Goal: Task Accomplishment & Management: Use online tool/utility

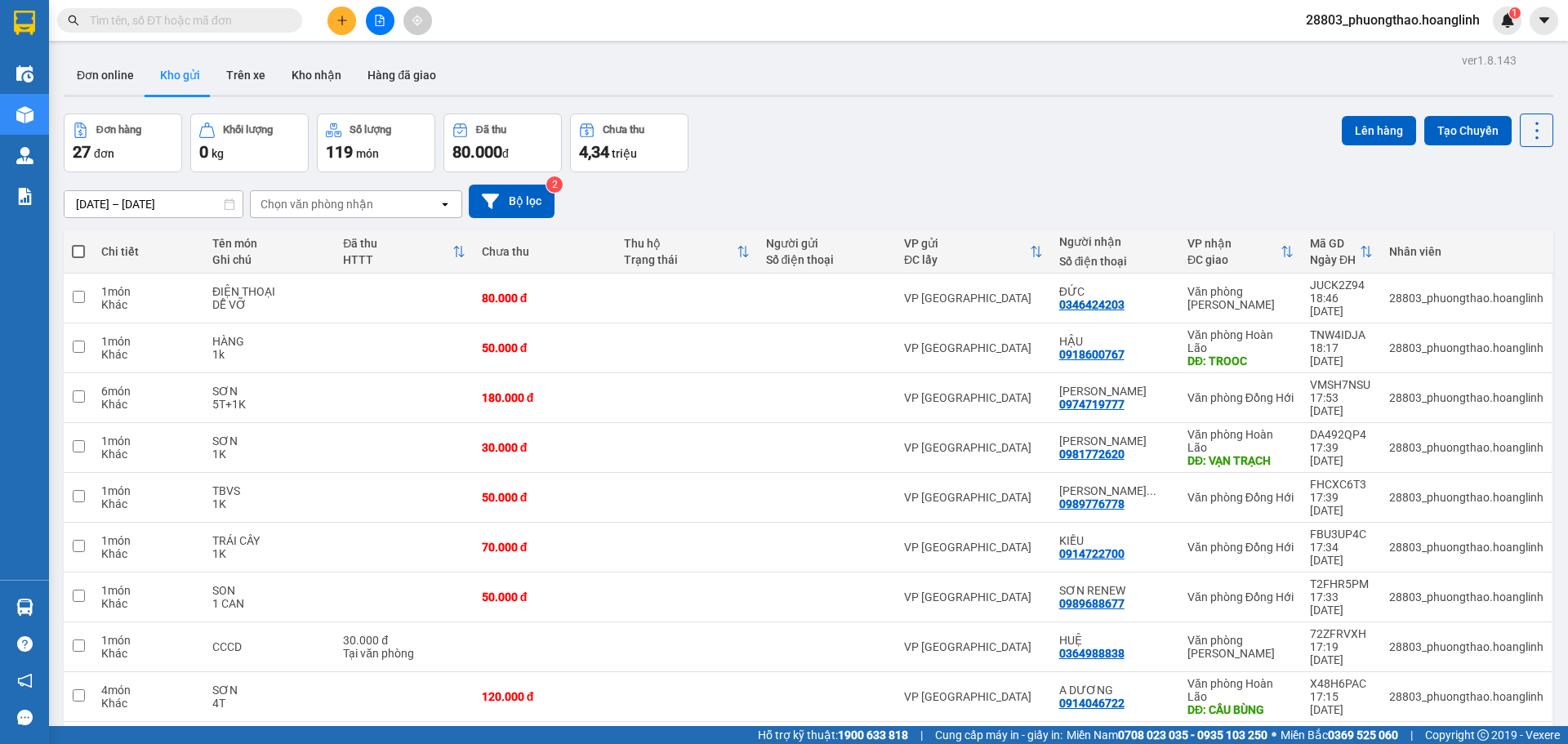
click at [313, 199] on div "Chọn văn phòng nhận" at bounding box center [316, 205] width 112 height 17
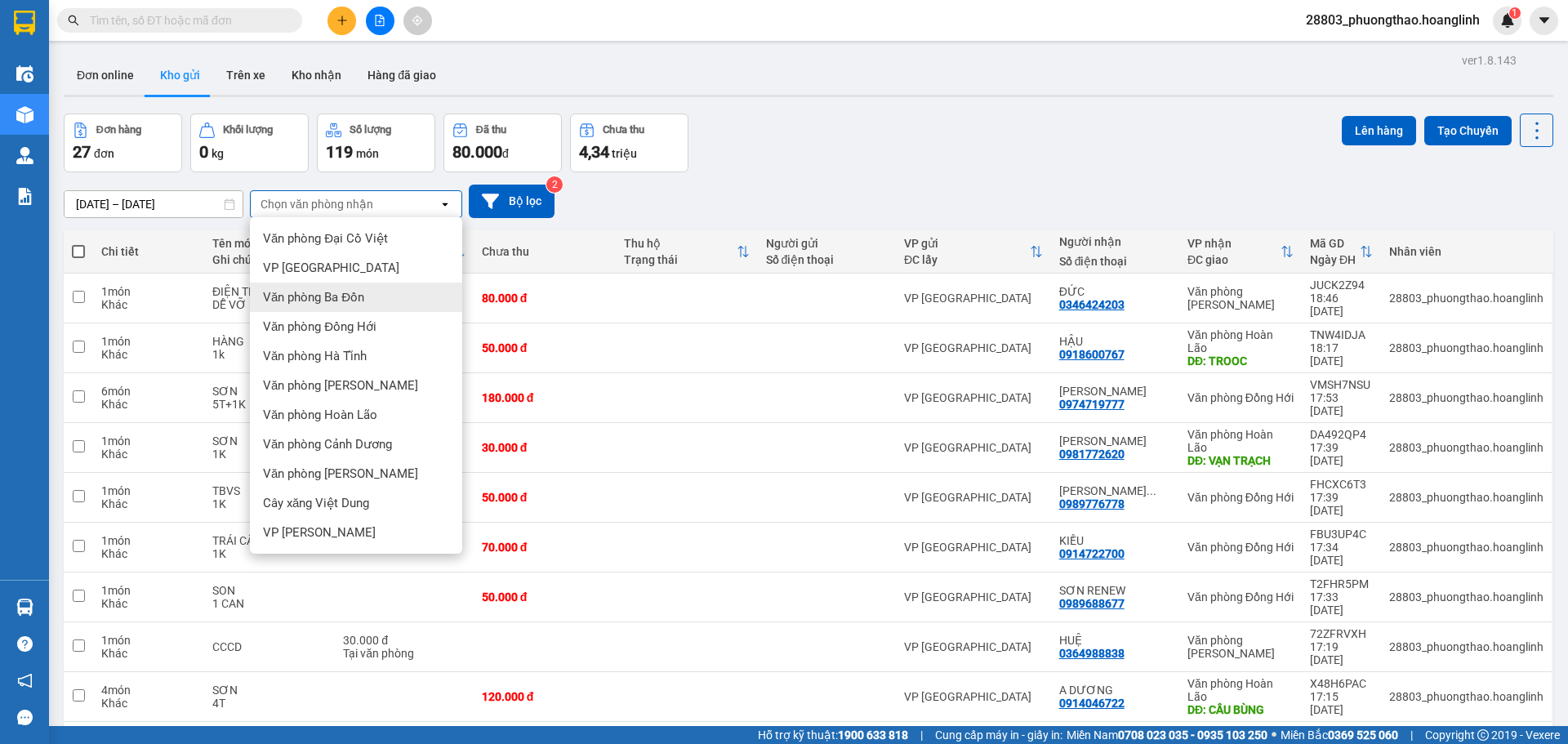
click at [351, 298] on span "Văn phòng Ba Đồn" at bounding box center [313, 298] width 101 height 17
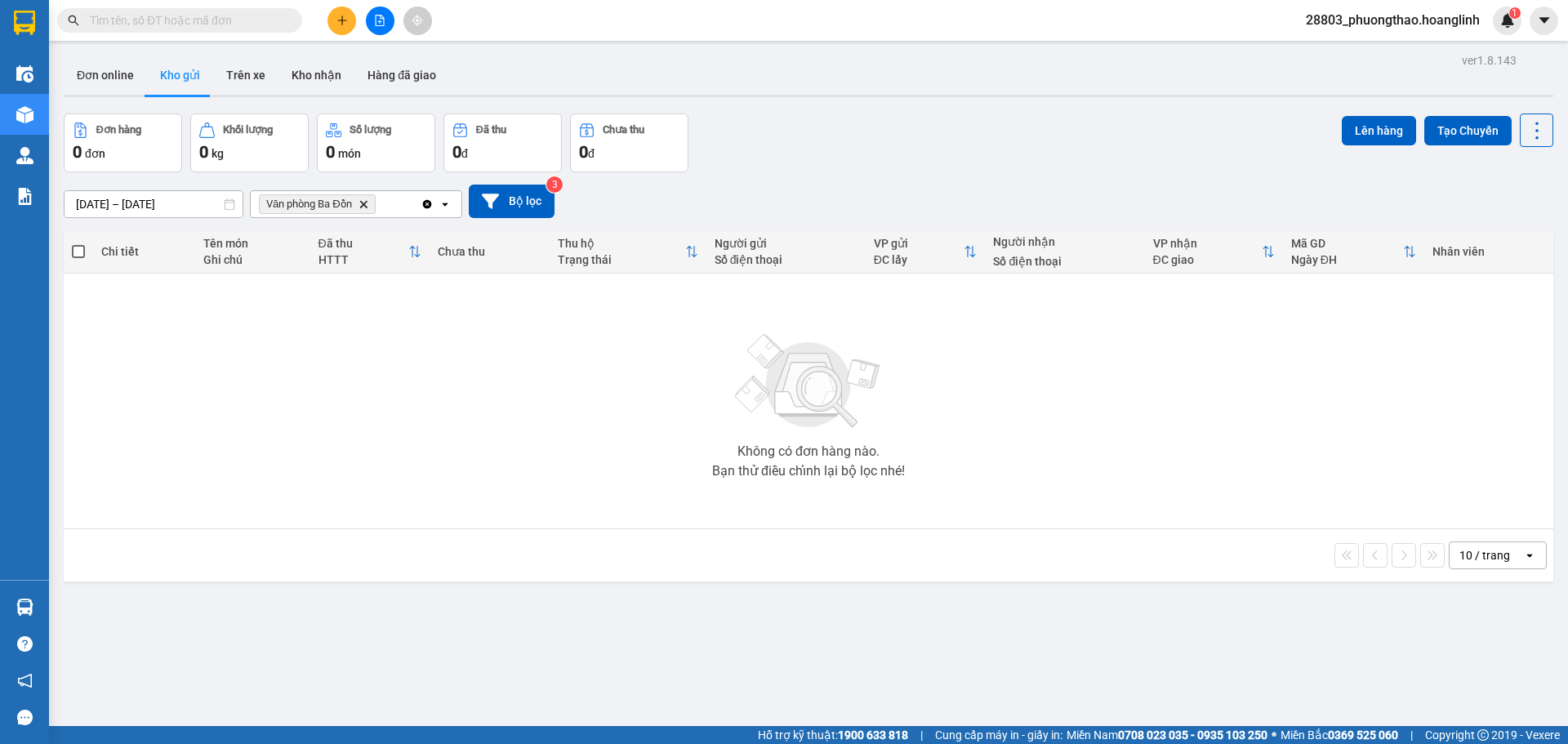
click at [368, 206] on icon "Delete" at bounding box center [363, 204] width 10 height 10
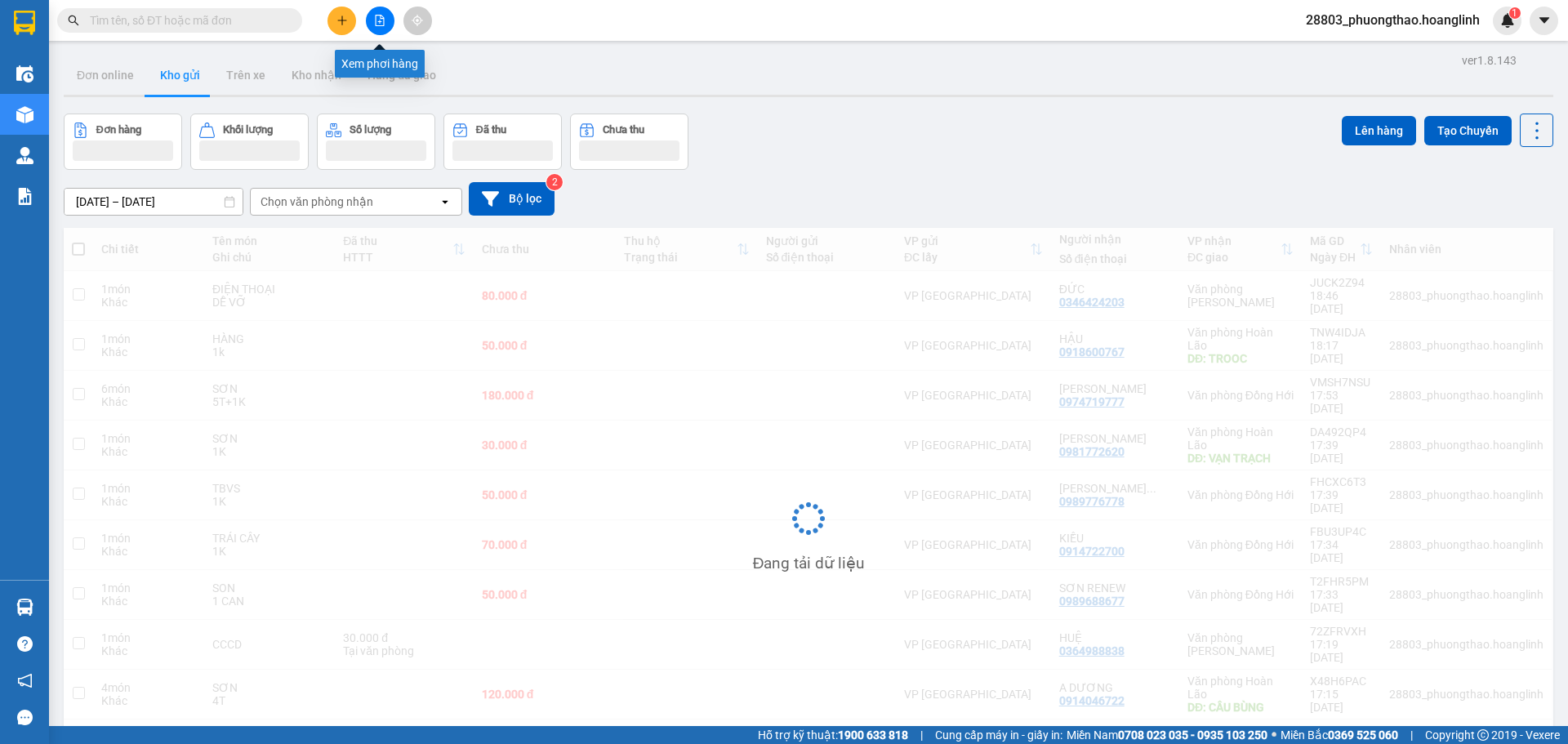
click at [373, 13] on button at bounding box center [380, 20] width 29 height 29
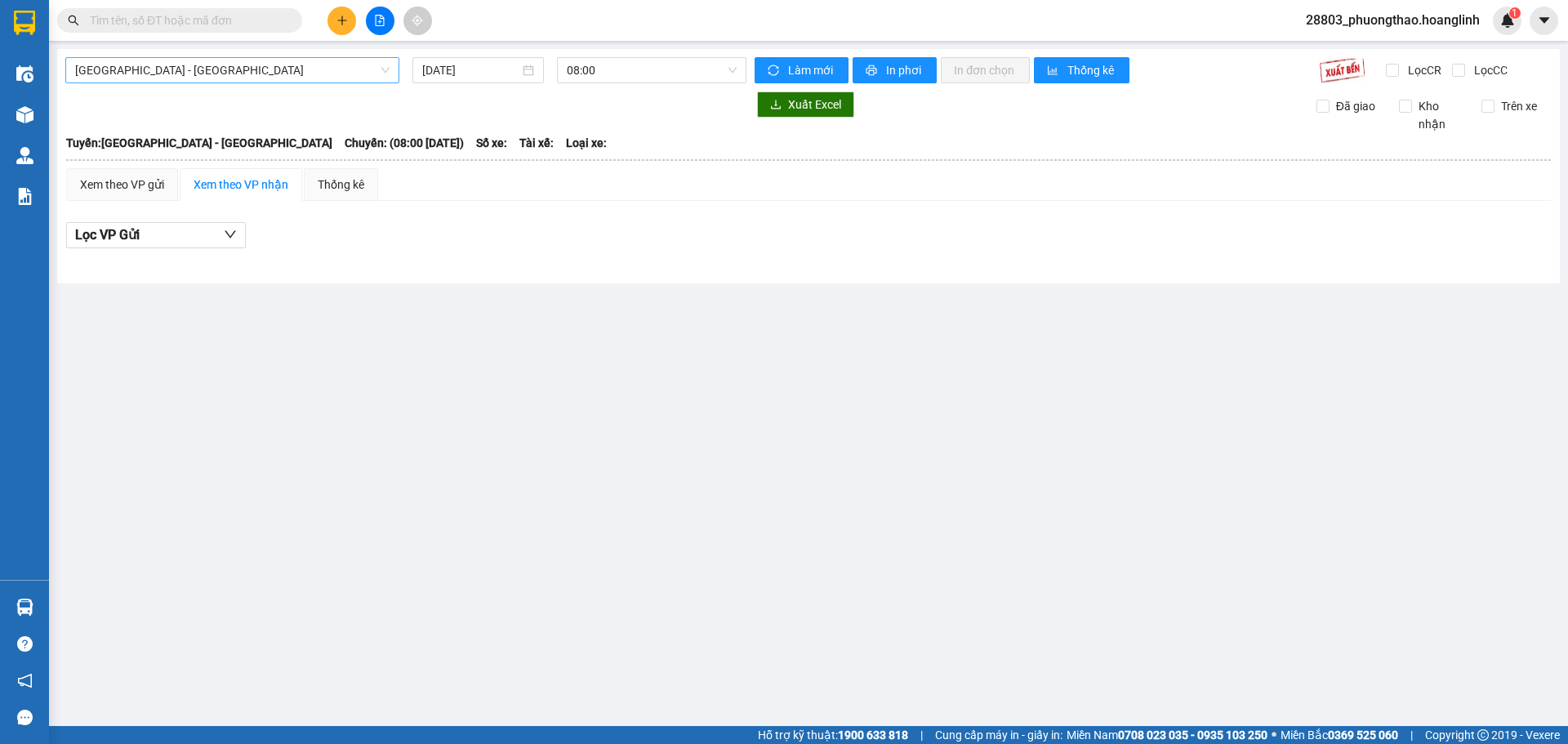
click at [152, 71] on span "[GEOGRAPHIC_DATA] - [GEOGRAPHIC_DATA]" at bounding box center [232, 70] width 314 height 24
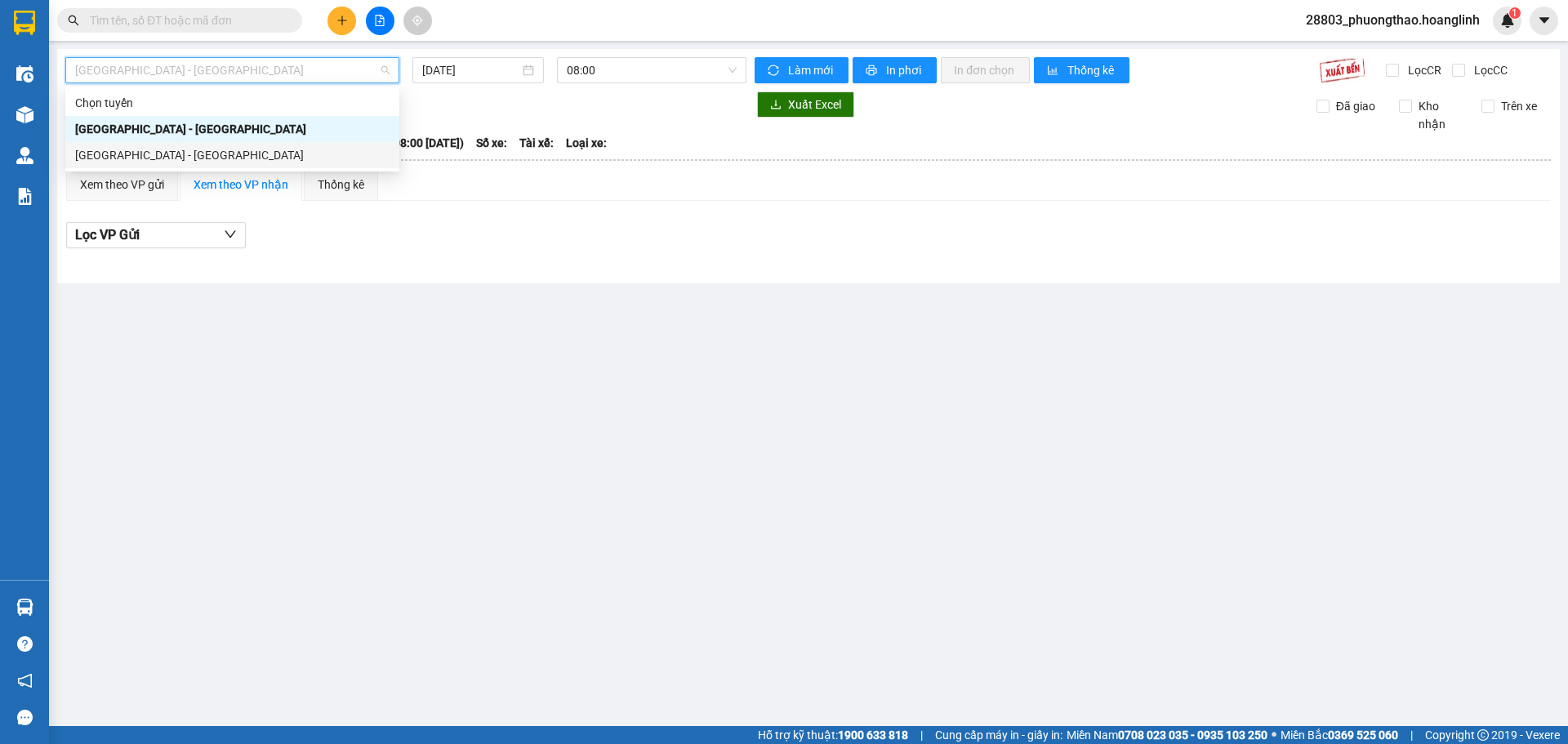
click at [125, 159] on div "[GEOGRAPHIC_DATA] - [GEOGRAPHIC_DATA]" at bounding box center [232, 154] width 314 height 18
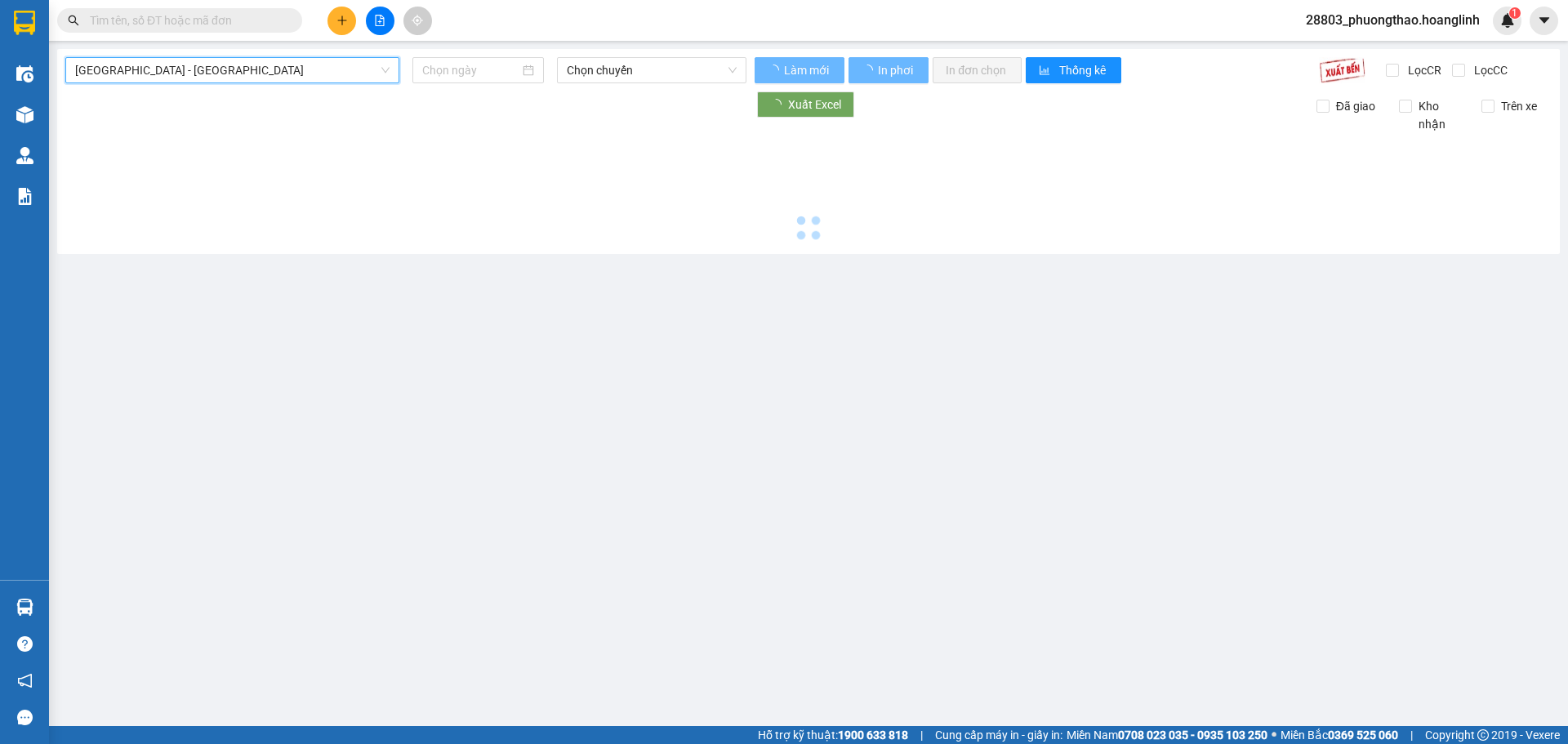
type input "[DATE]"
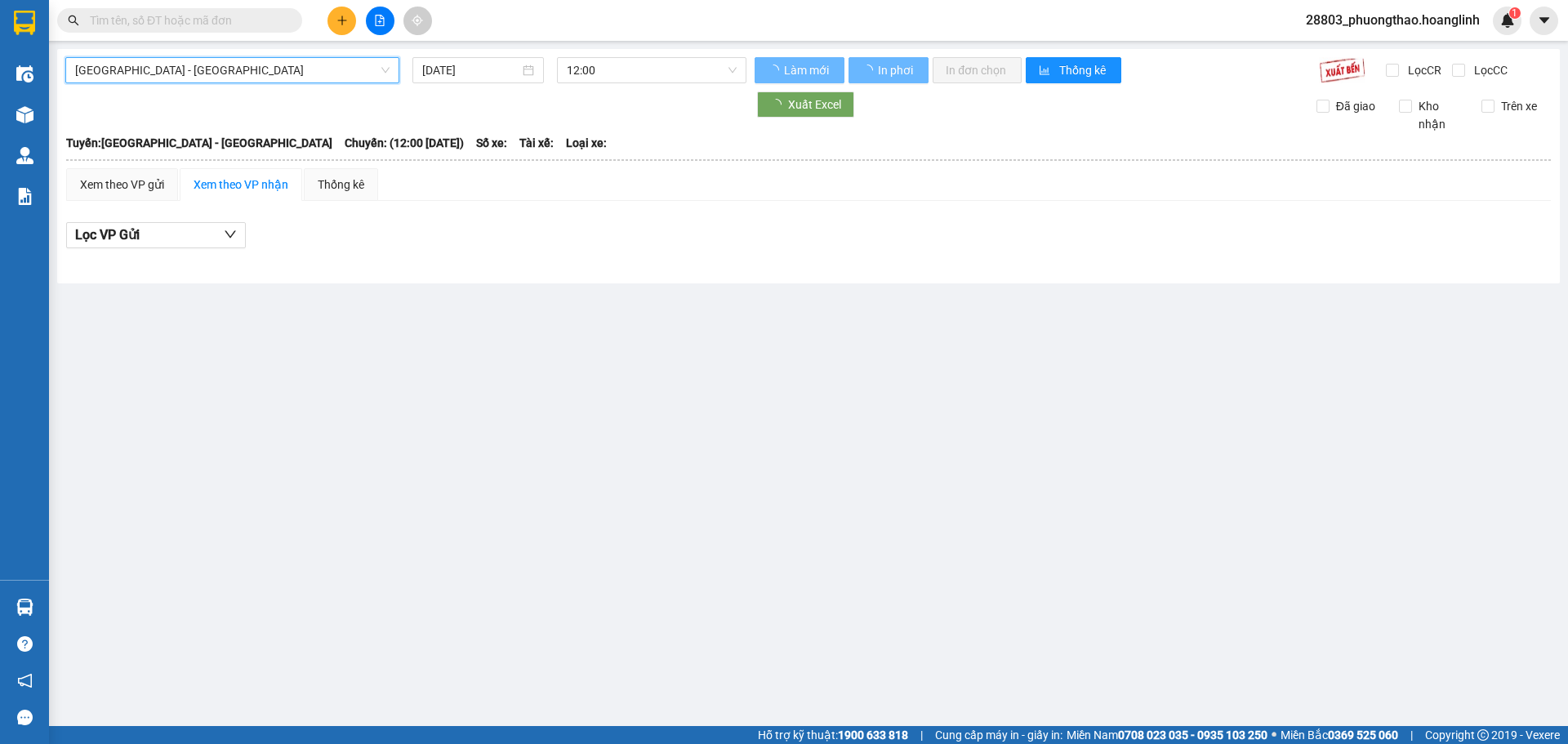
click at [121, 174] on div "Xem theo VP gửi" at bounding box center [122, 184] width 112 height 33
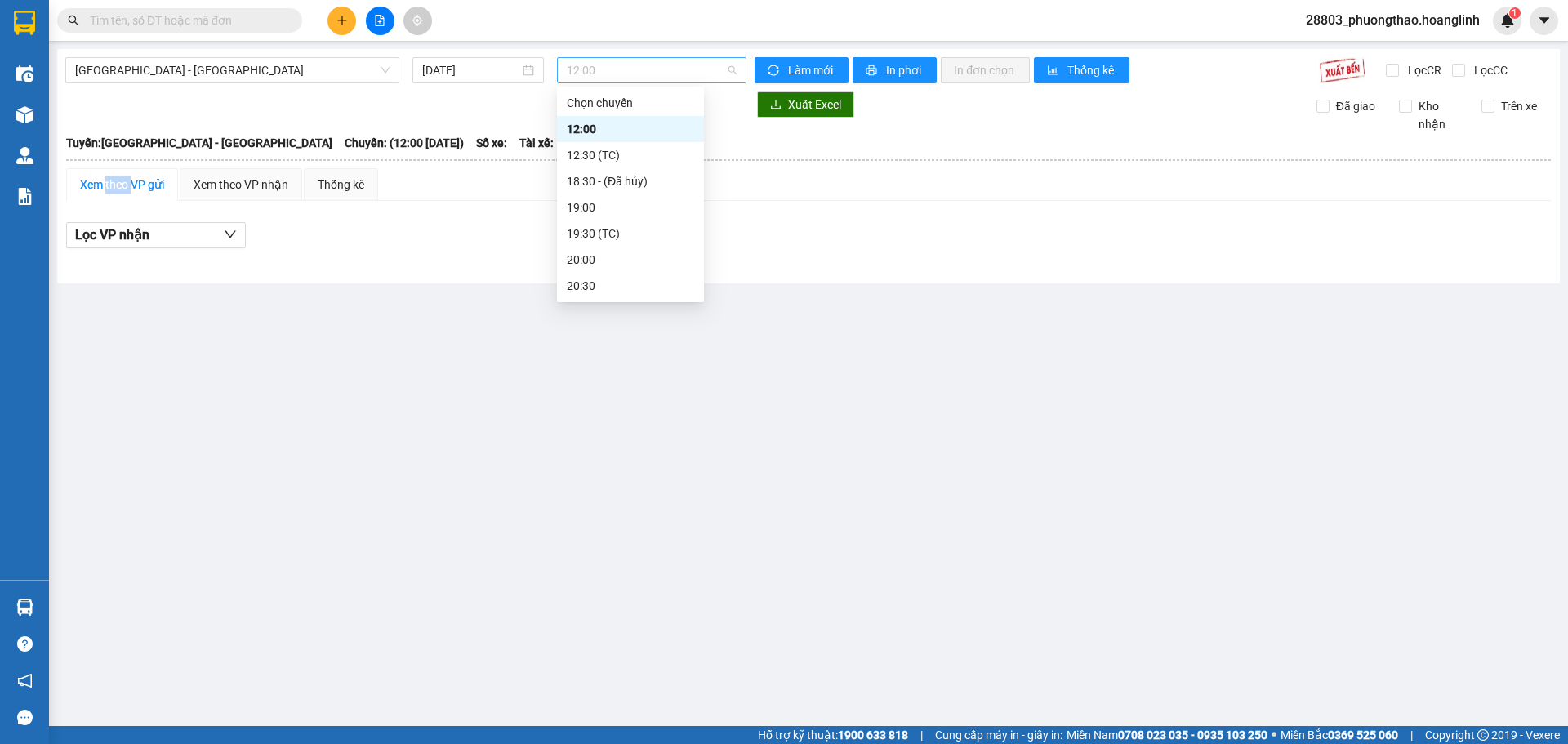
click at [581, 64] on span "12:00" at bounding box center [652, 70] width 170 height 24
click at [616, 206] on div "19:00" at bounding box center [630, 206] width 127 height 18
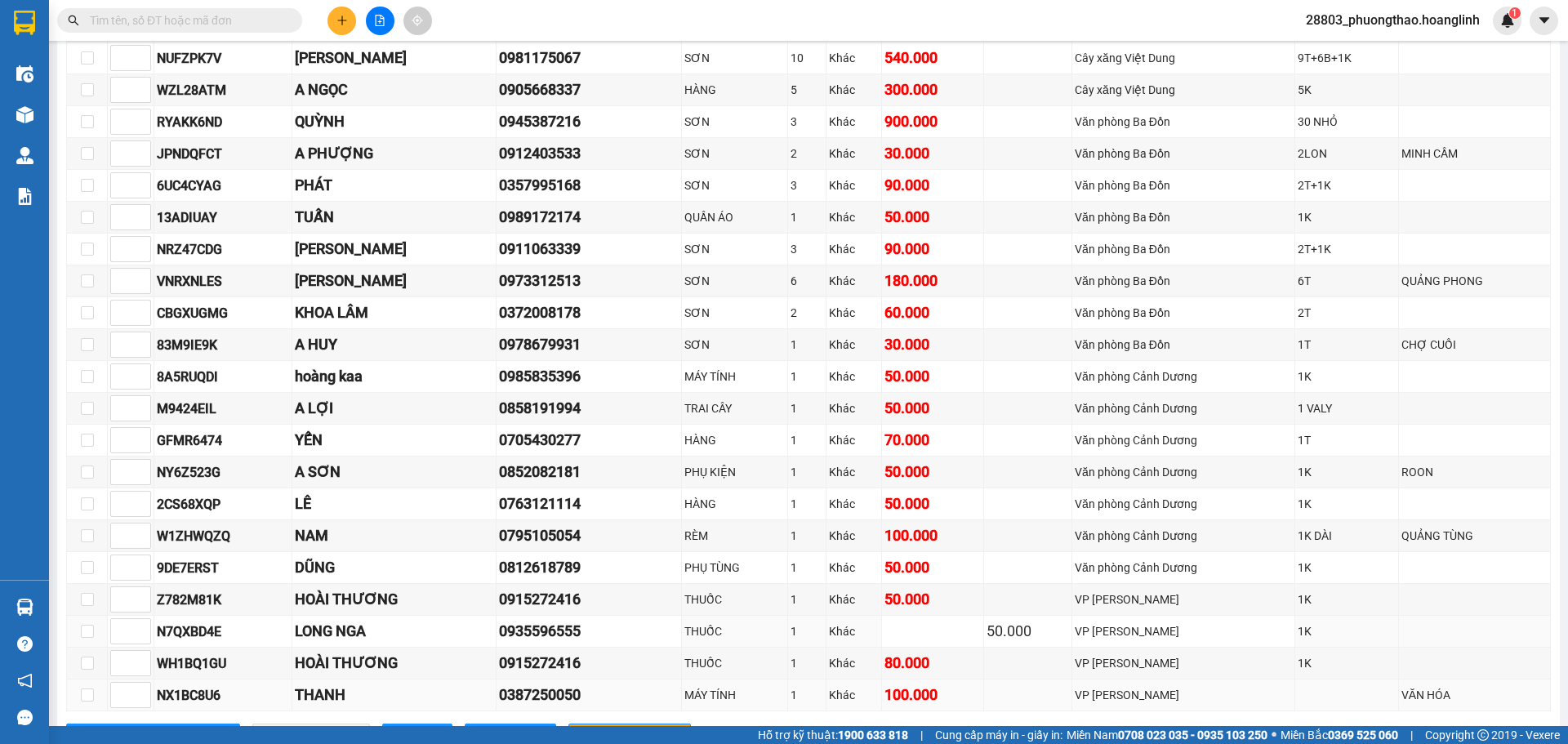
scroll to position [478, 0]
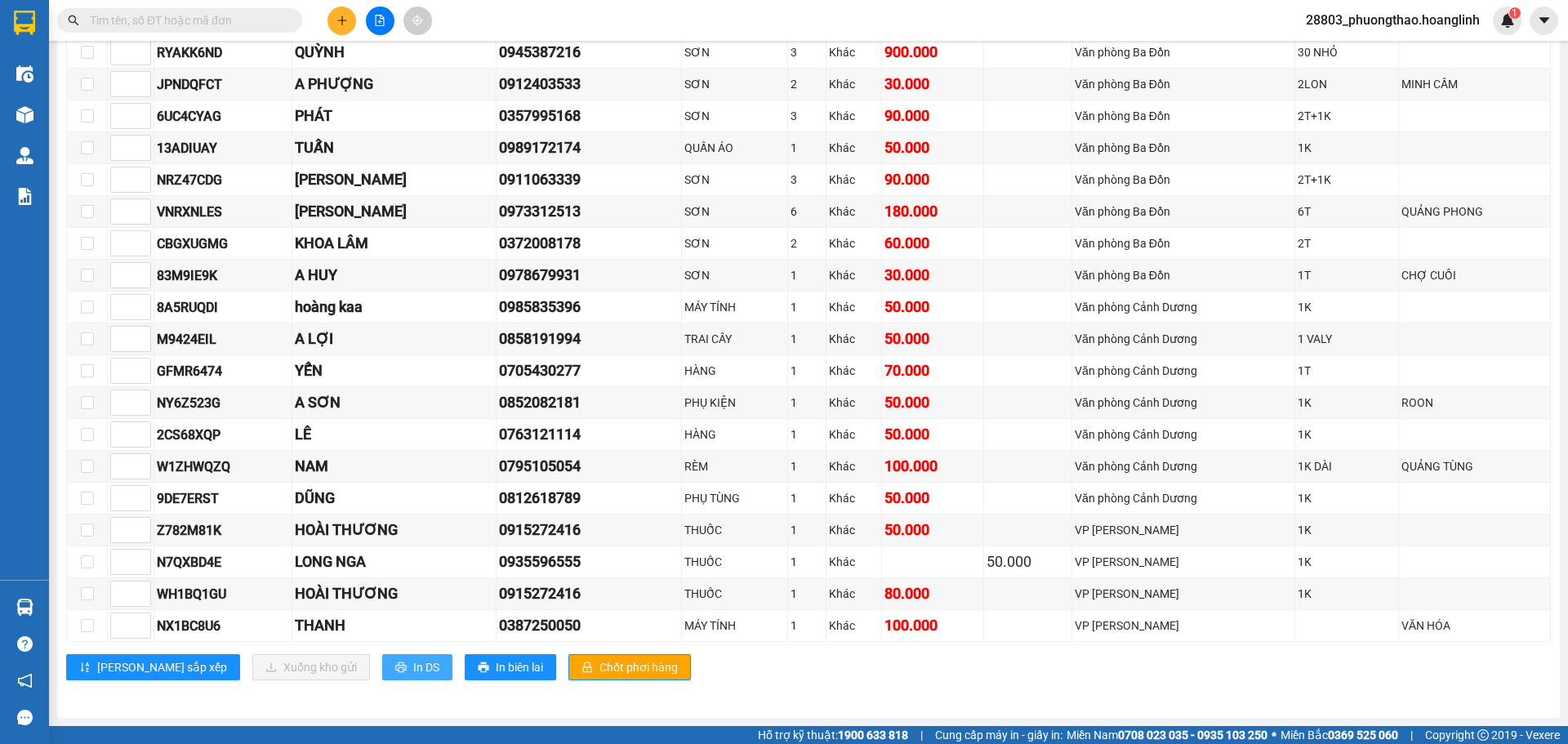
click at [414, 669] on span "In DS" at bounding box center [427, 667] width 26 height 18
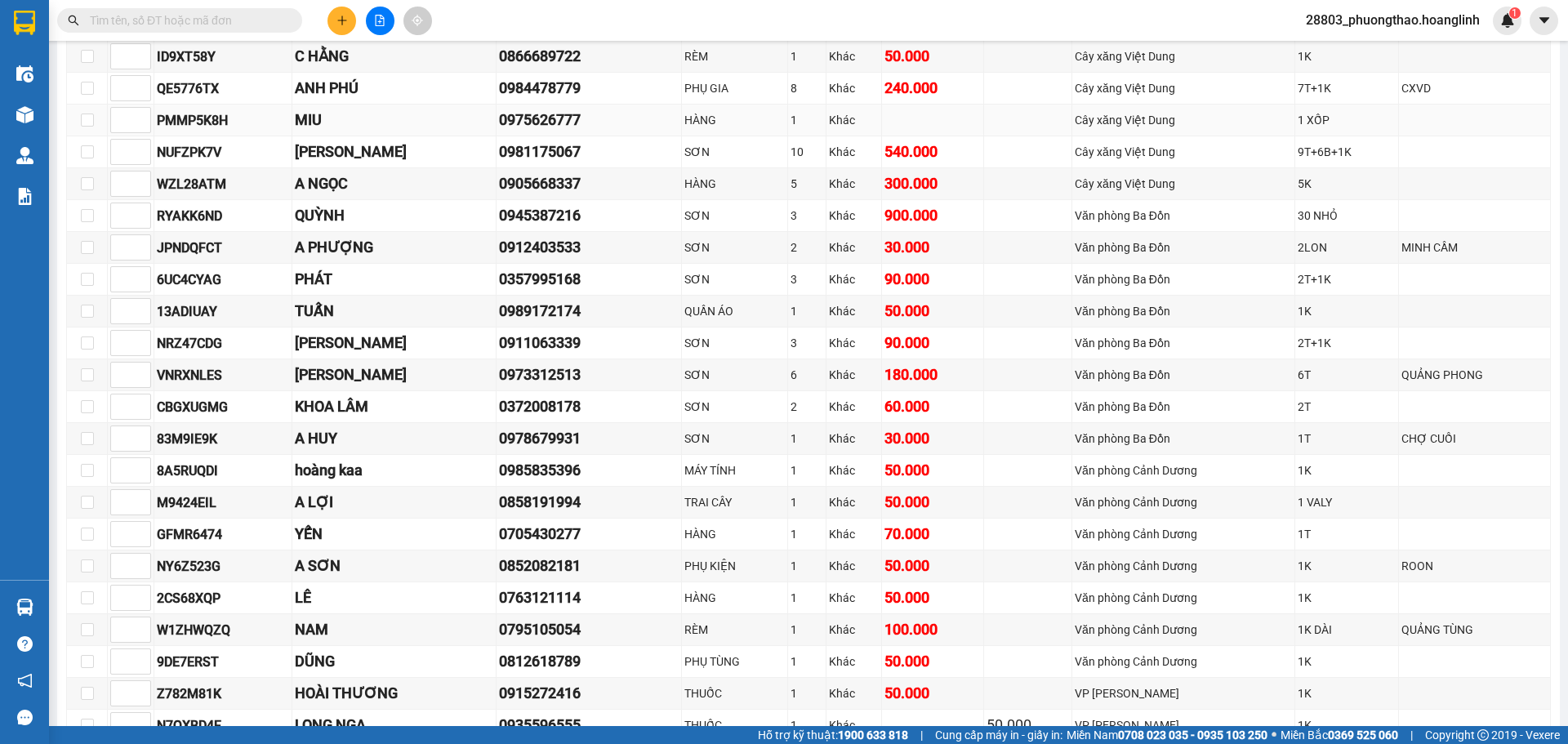
scroll to position [0, 0]
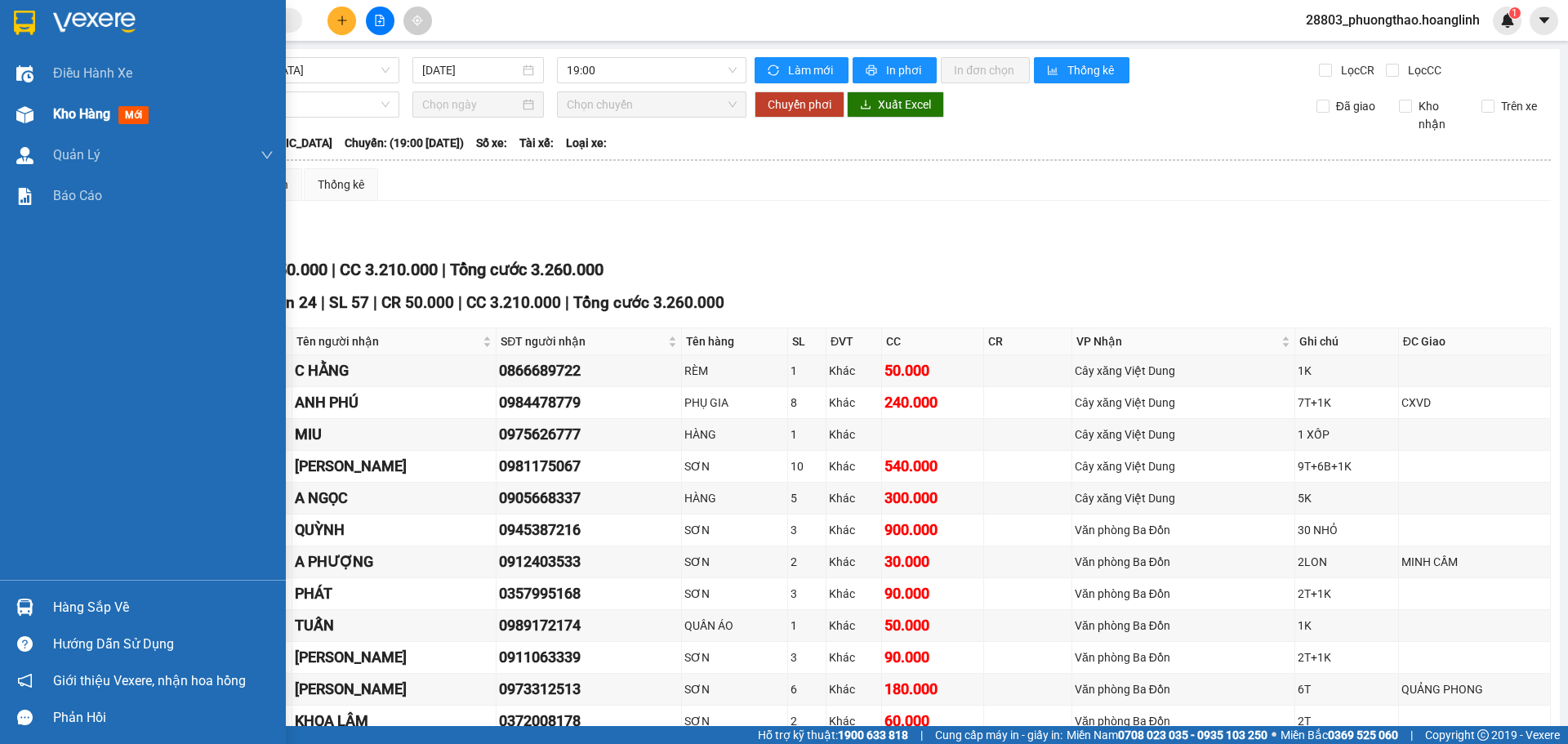
click at [79, 115] on span "Kho hàng" at bounding box center [81, 113] width 57 height 16
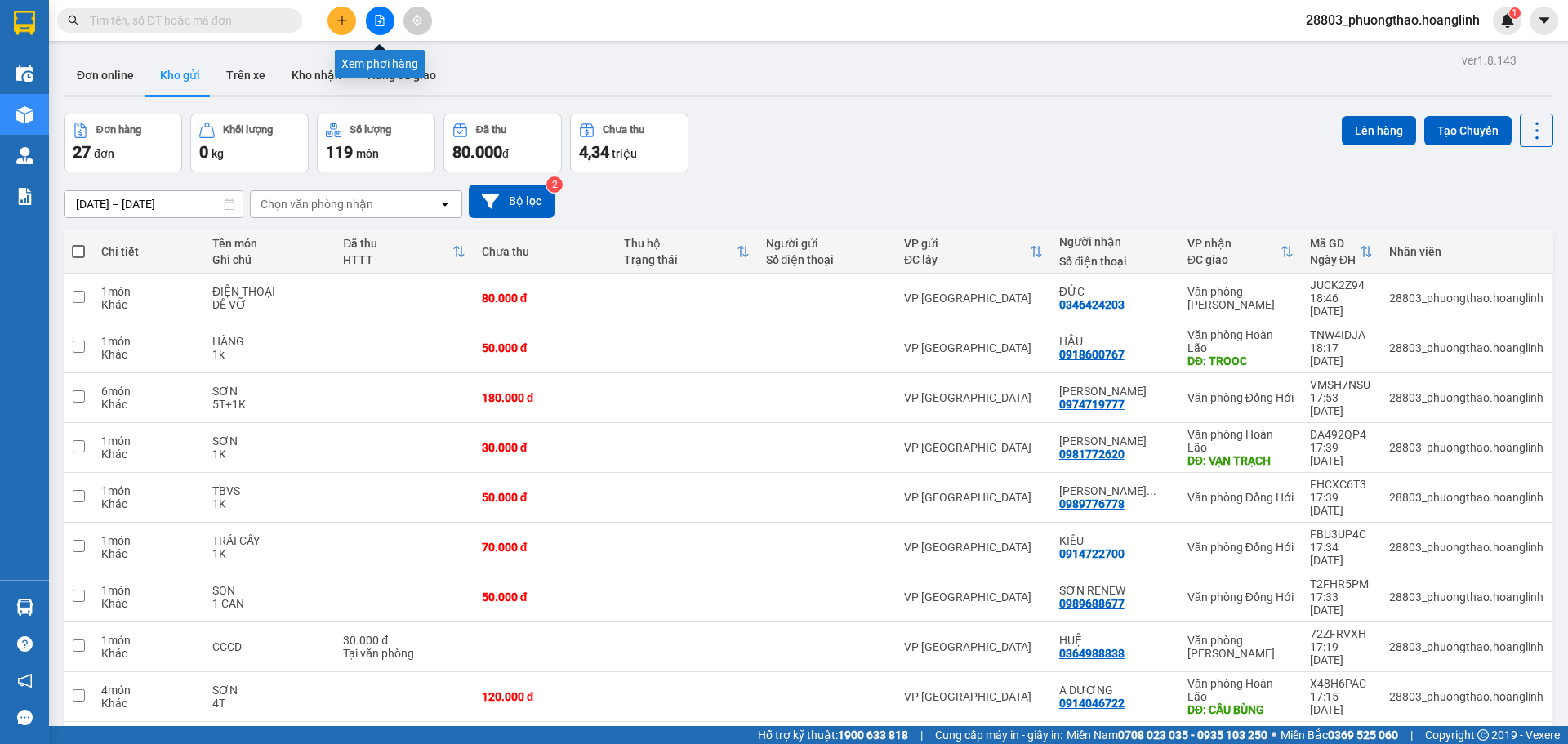
click at [392, 23] on button at bounding box center [380, 20] width 29 height 29
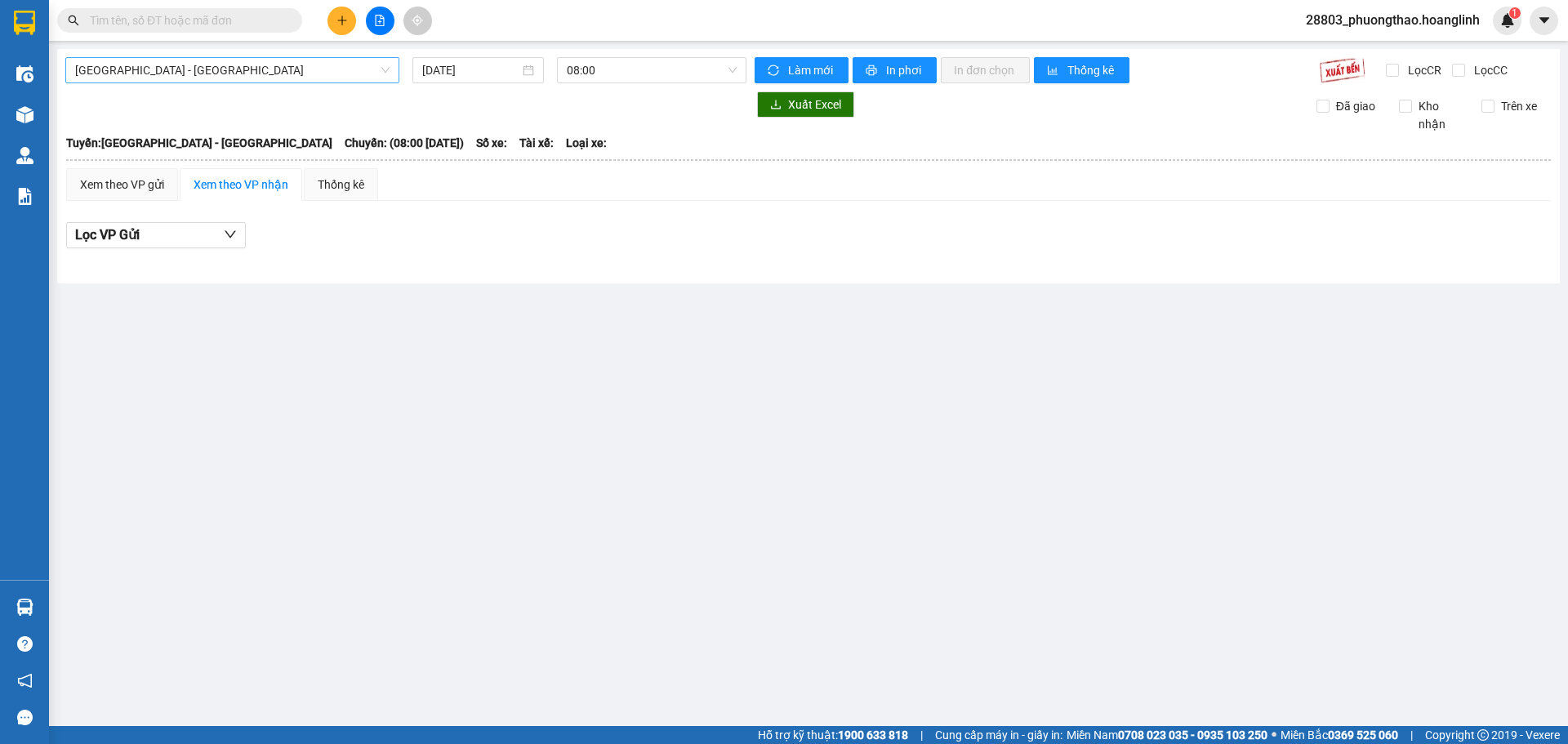
click at [158, 77] on span "[GEOGRAPHIC_DATA] - [GEOGRAPHIC_DATA]" at bounding box center [232, 70] width 314 height 24
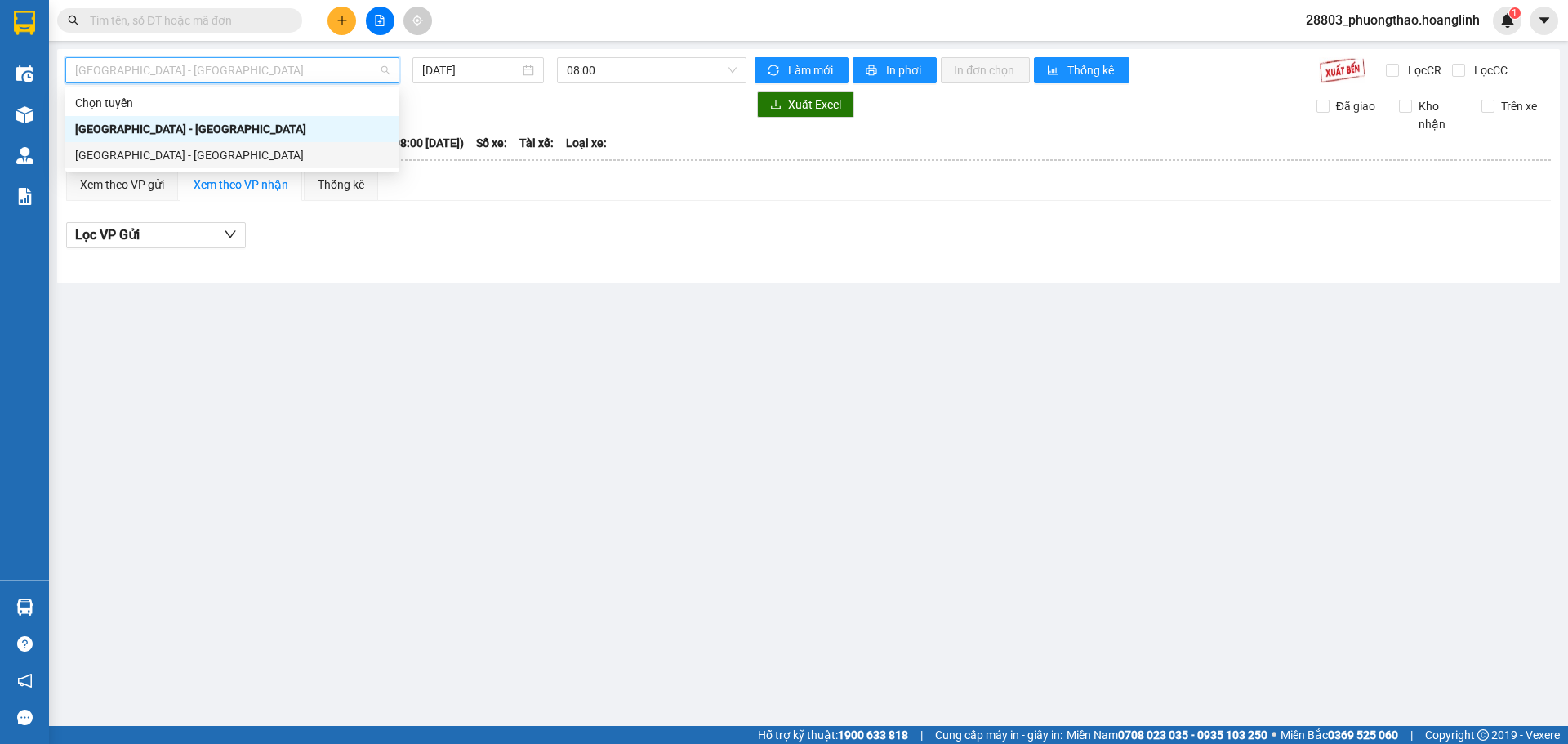
click at [117, 161] on div "[GEOGRAPHIC_DATA] - [GEOGRAPHIC_DATA]" at bounding box center [232, 154] width 314 height 18
type input "[DATE]"
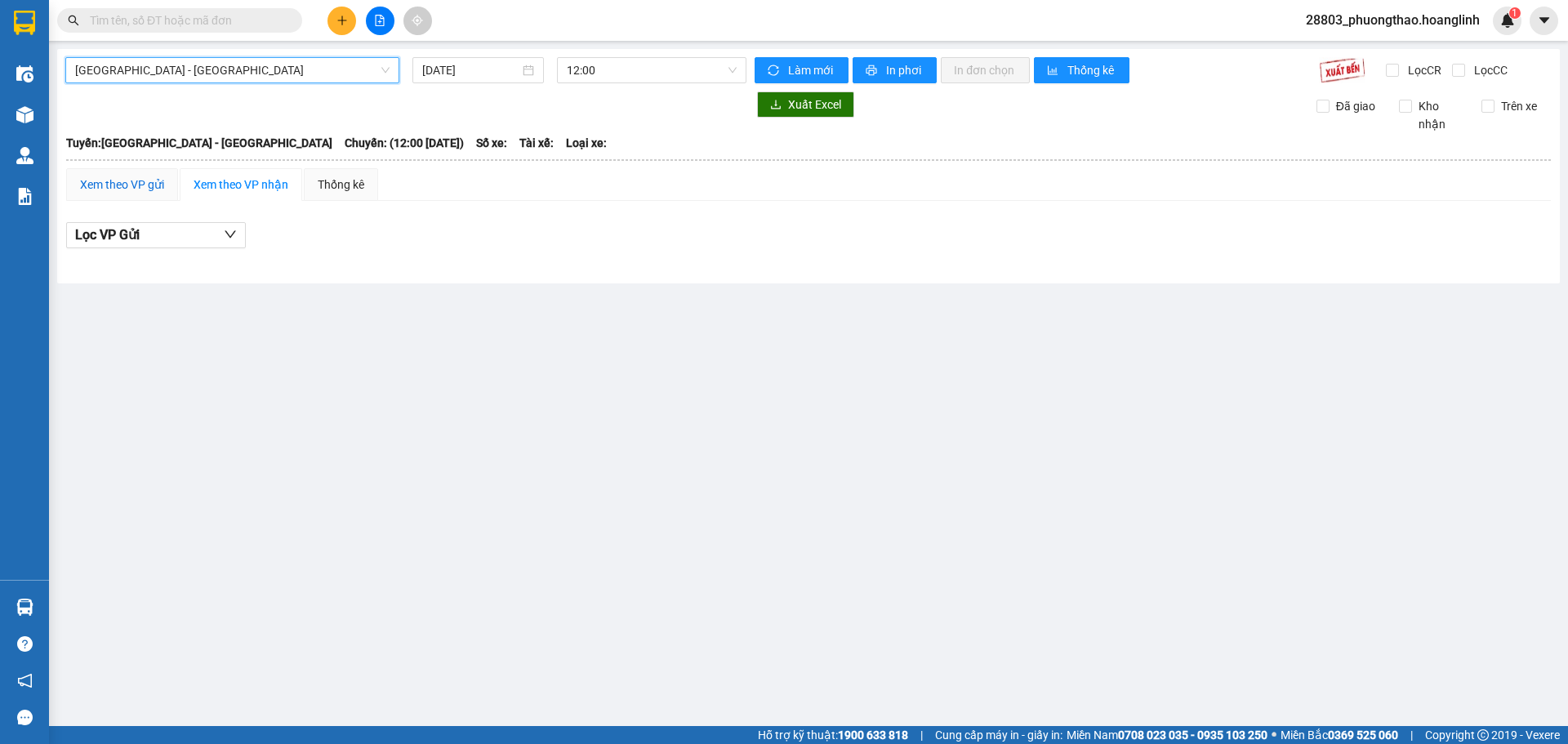
click at [125, 188] on div "Xem theo VP gửi" at bounding box center [122, 184] width 84 height 18
click at [608, 57] on div "[GEOGRAPHIC_DATA] - [GEOGRAPHIC_DATA] [DATE] 12:00 Làm mới In phơi In đơn chọn …" at bounding box center [808, 166] width 1502 height 234
click at [608, 63] on span "12:00" at bounding box center [652, 70] width 170 height 24
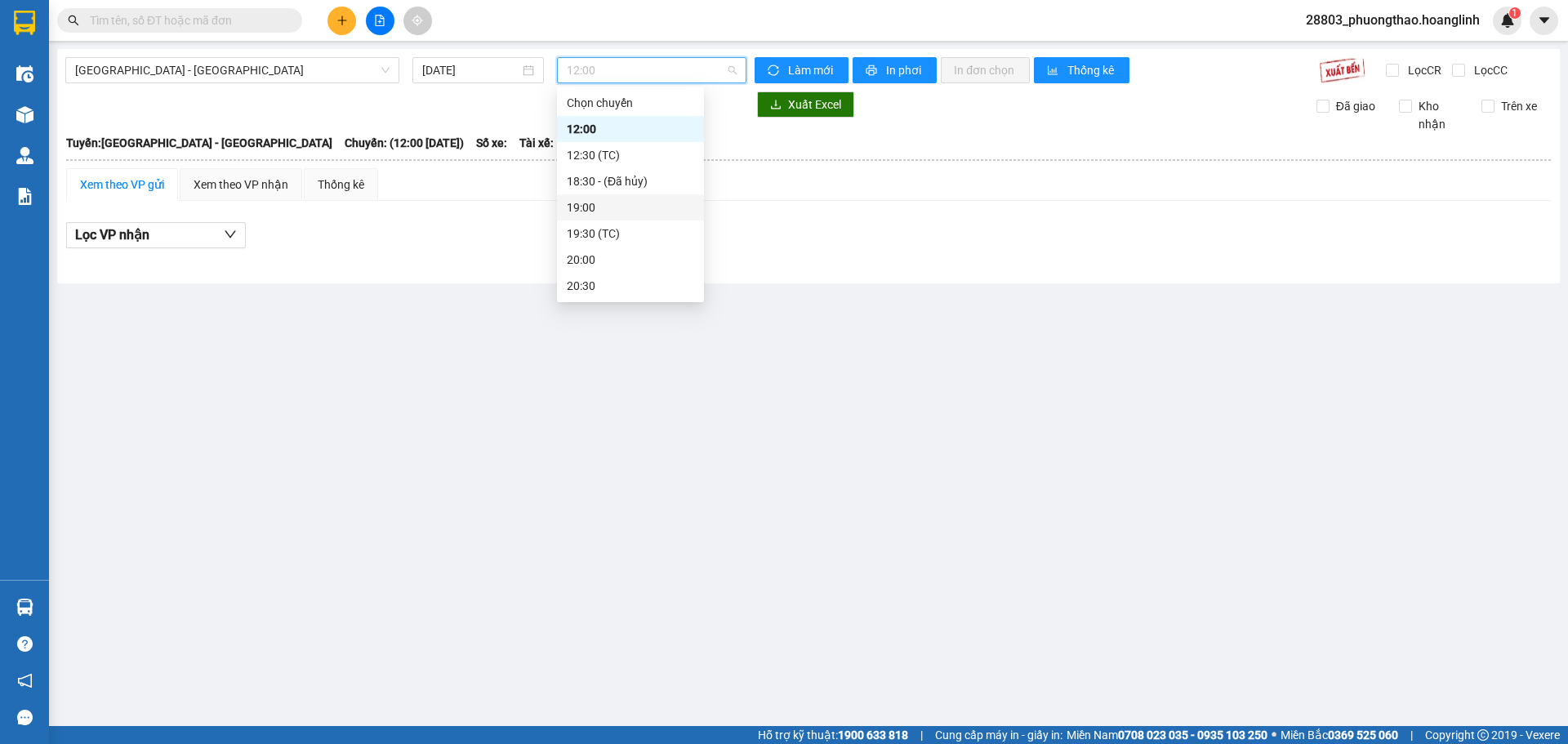
click at [595, 205] on div "19:00" at bounding box center [630, 206] width 127 height 18
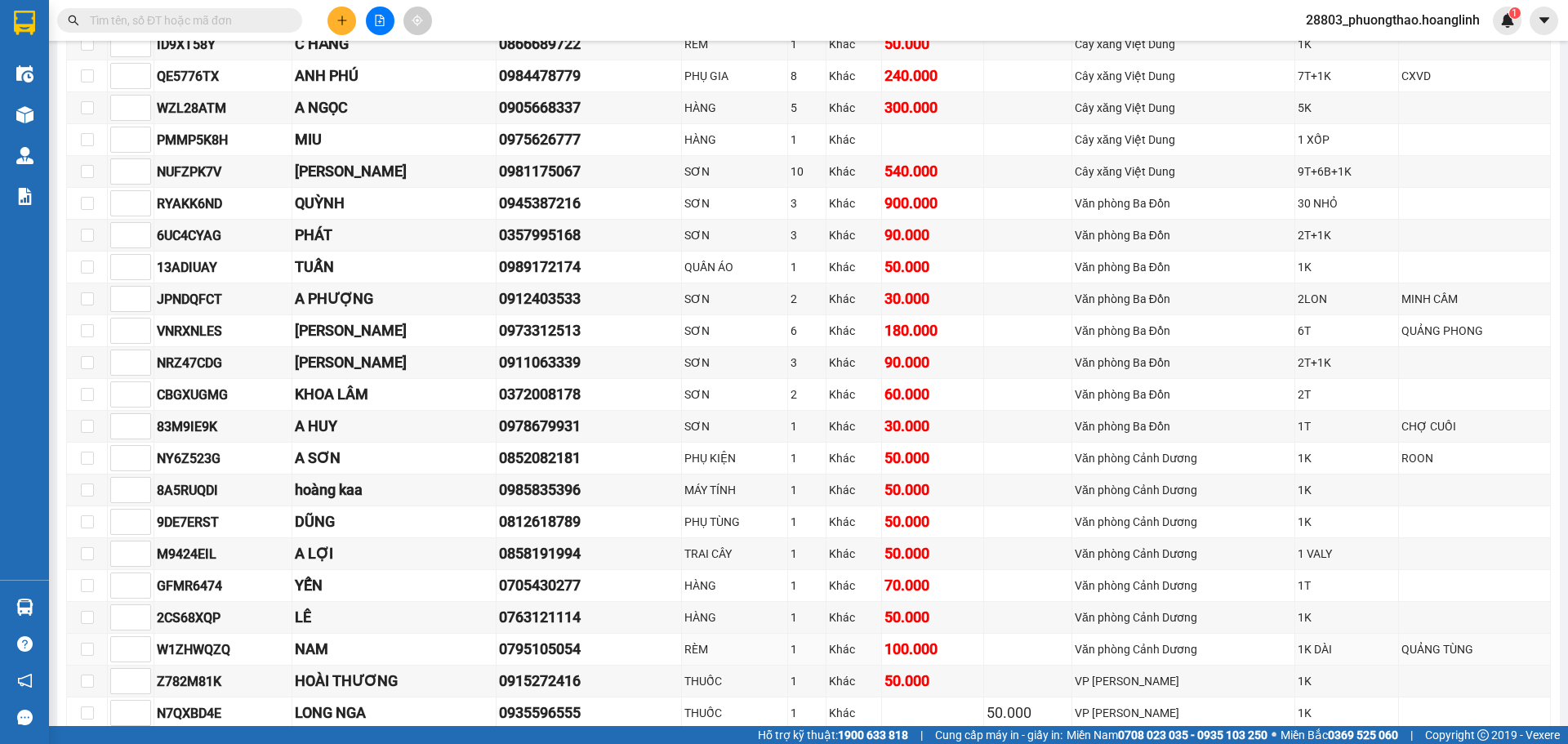
scroll to position [478, 0]
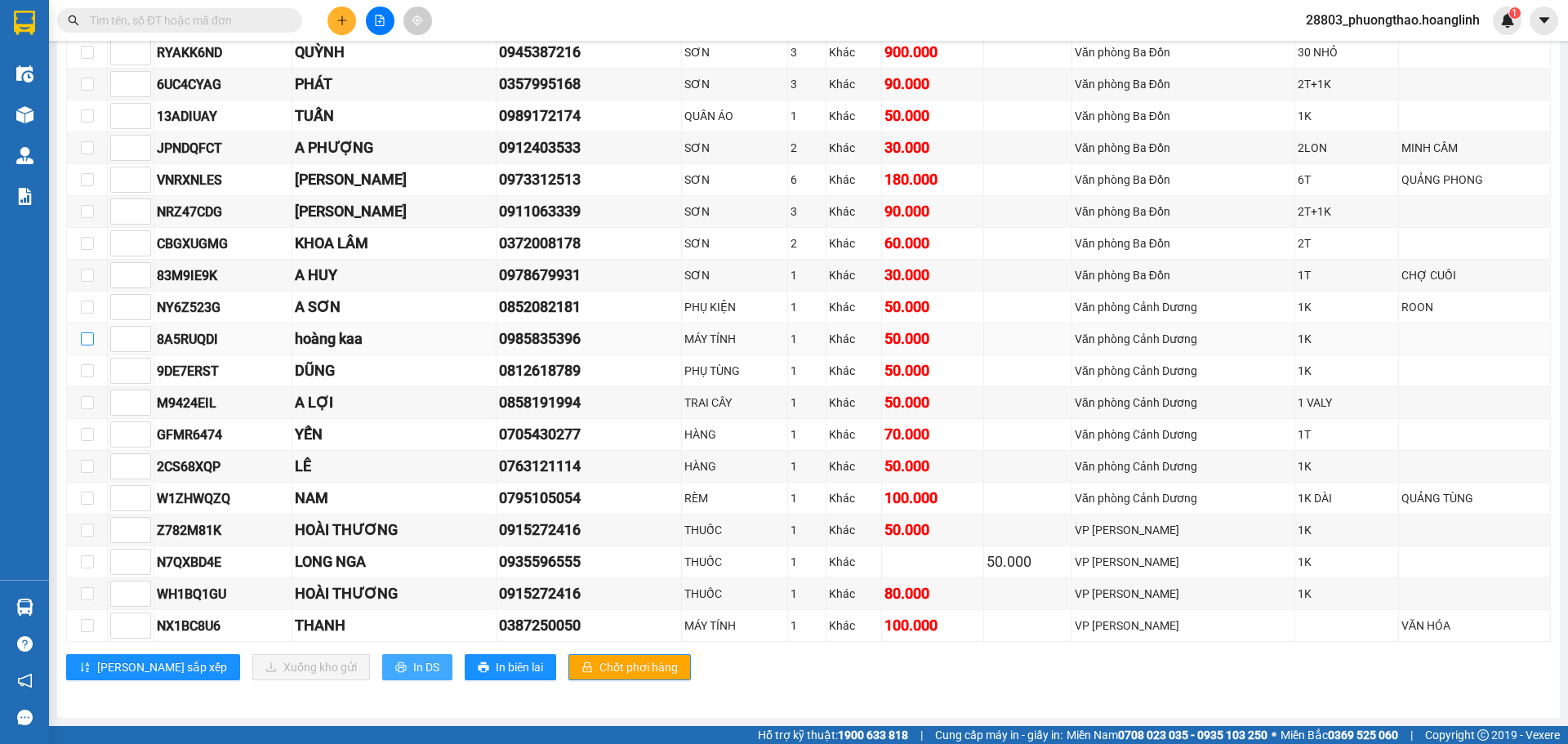
click at [395, 669] on icon "printer" at bounding box center [401, 668] width 11 height 11
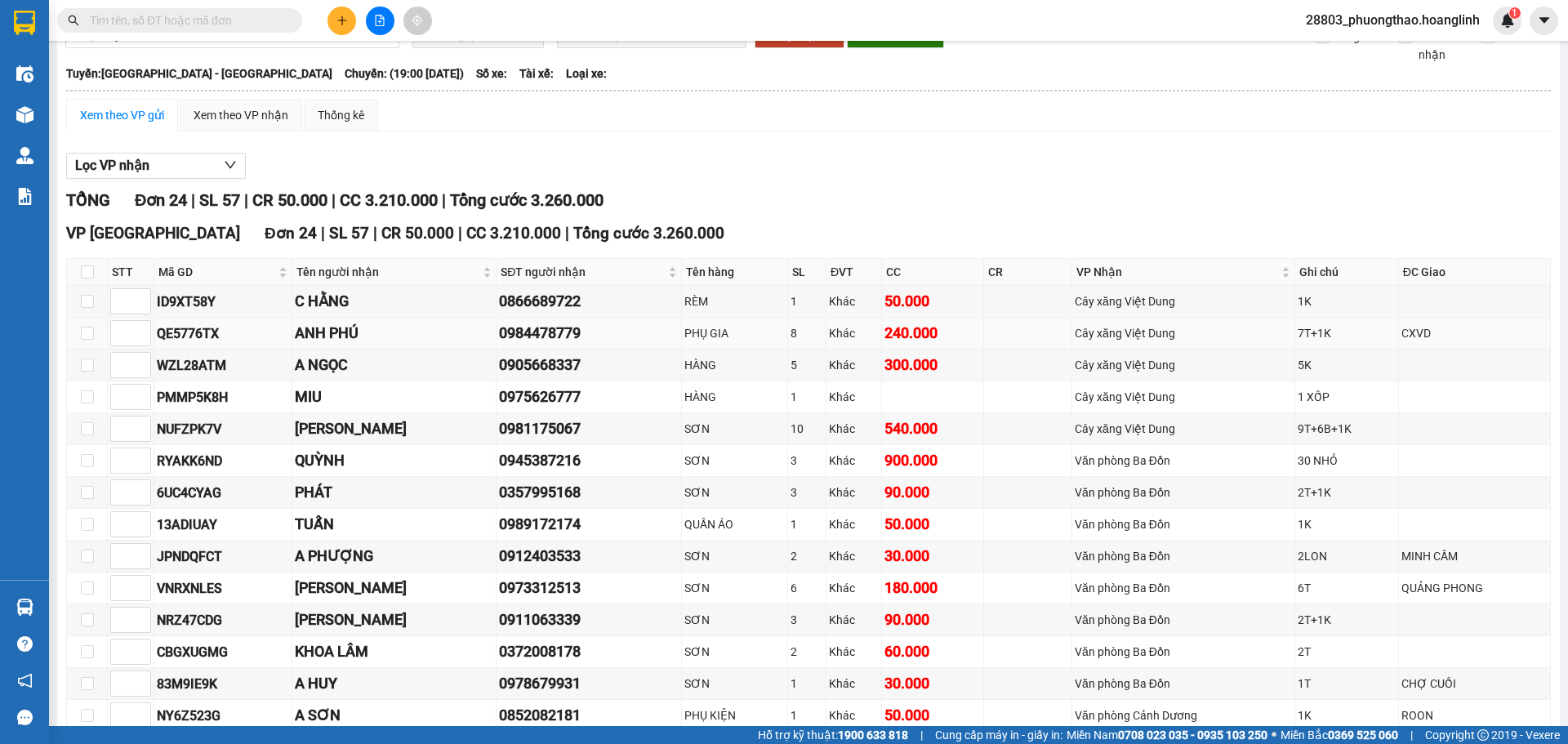
scroll to position [0, 0]
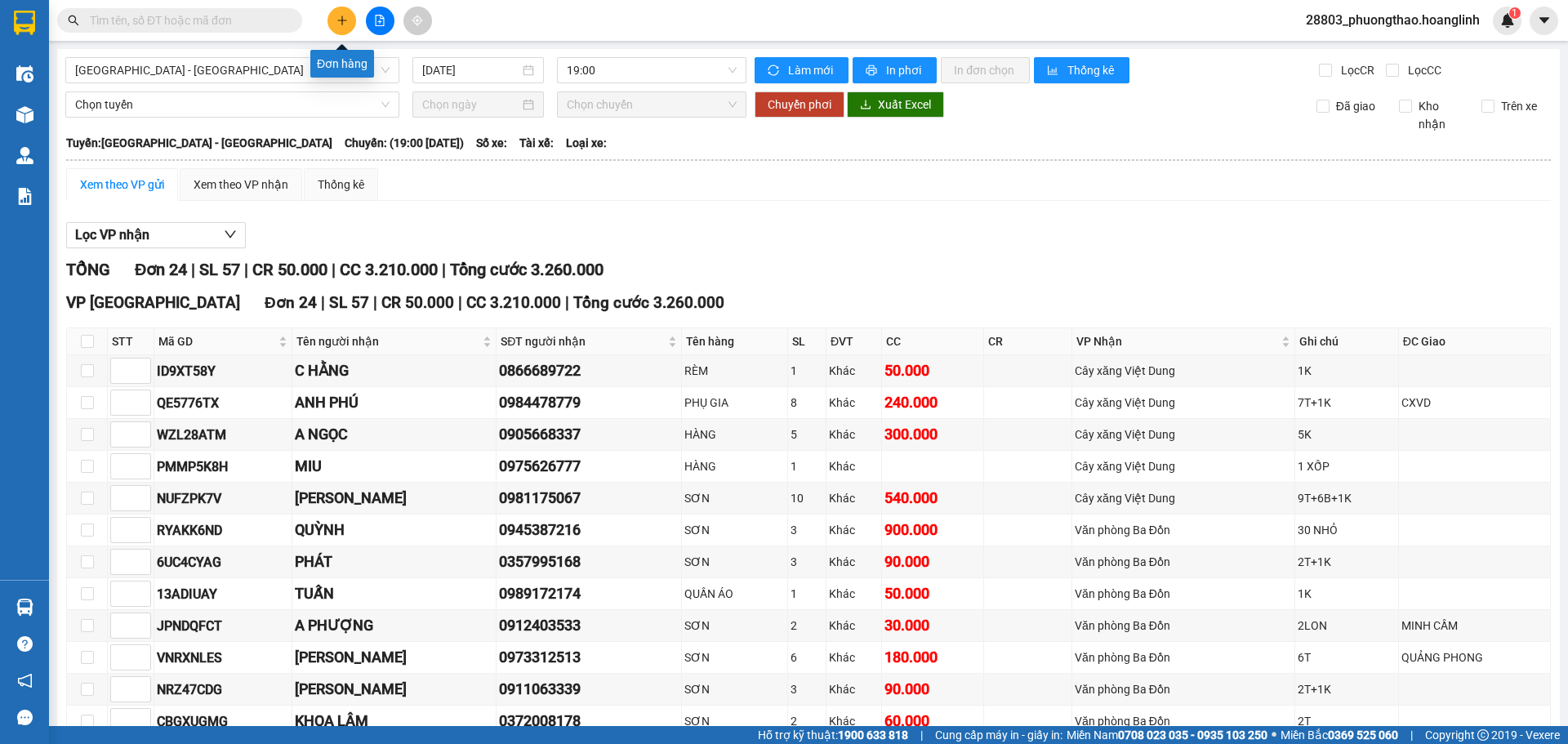
click at [337, 28] on button at bounding box center [341, 20] width 29 height 29
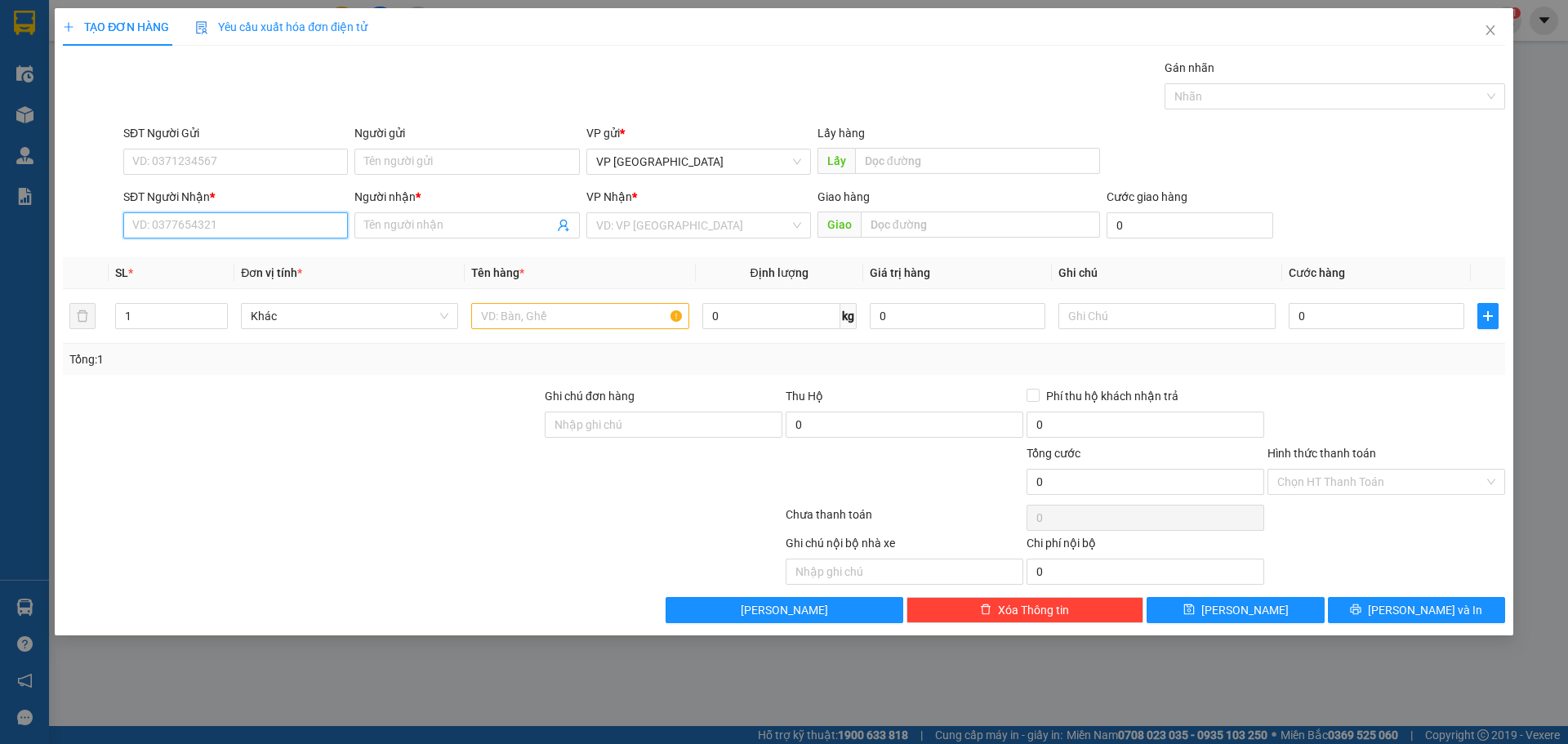
click at [226, 235] on input "SĐT Người Nhận *" at bounding box center [236, 225] width 225 height 26
click at [1487, 34] on icon "close" at bounding box center [1490, 30] width 9 height 10
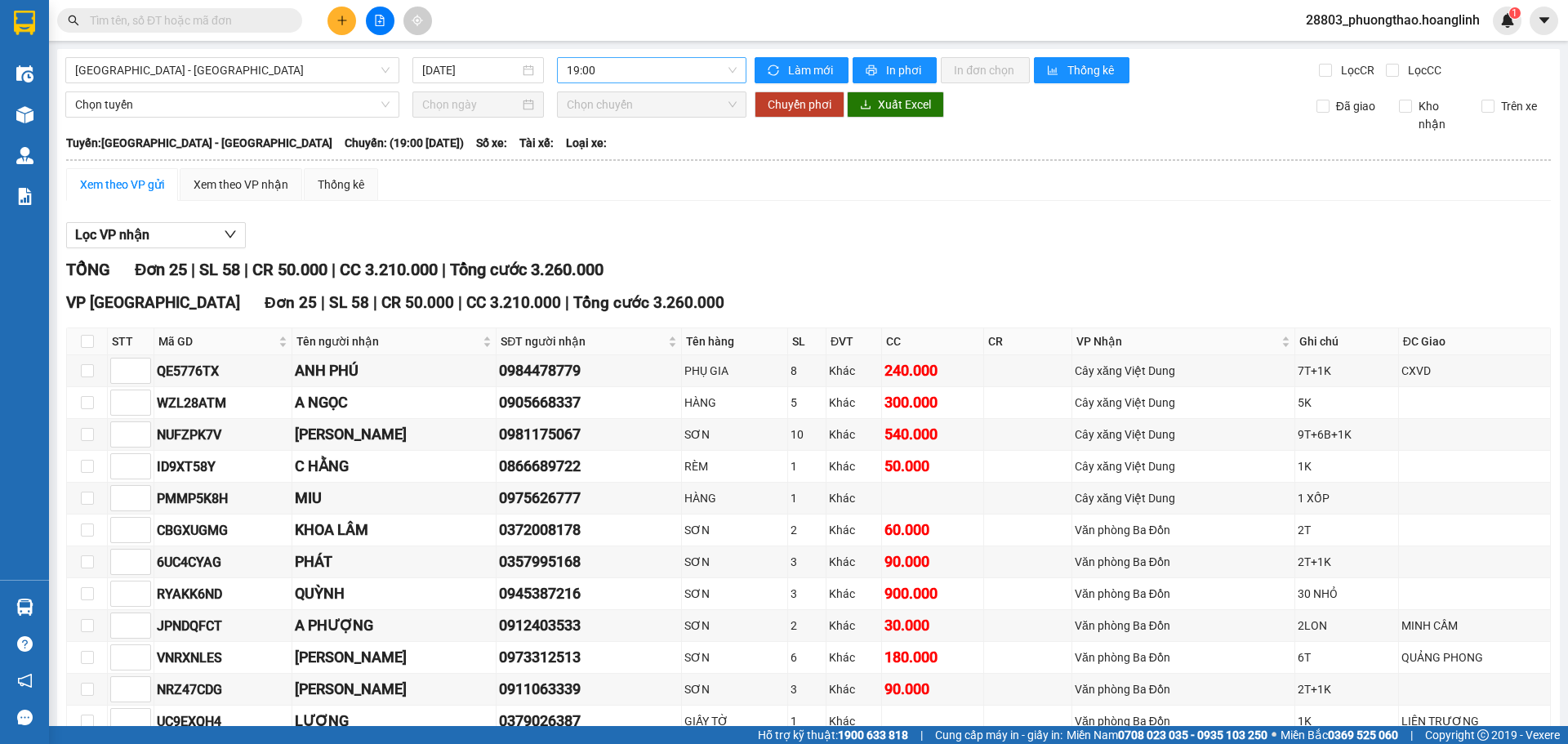
click at [561, 71] on div "19:00" at bounding box center [652, 70] width 190 height 26
click at [616, 236] on div "19:30 (TC)" at bounding box center [626, 233] width 127 height 18
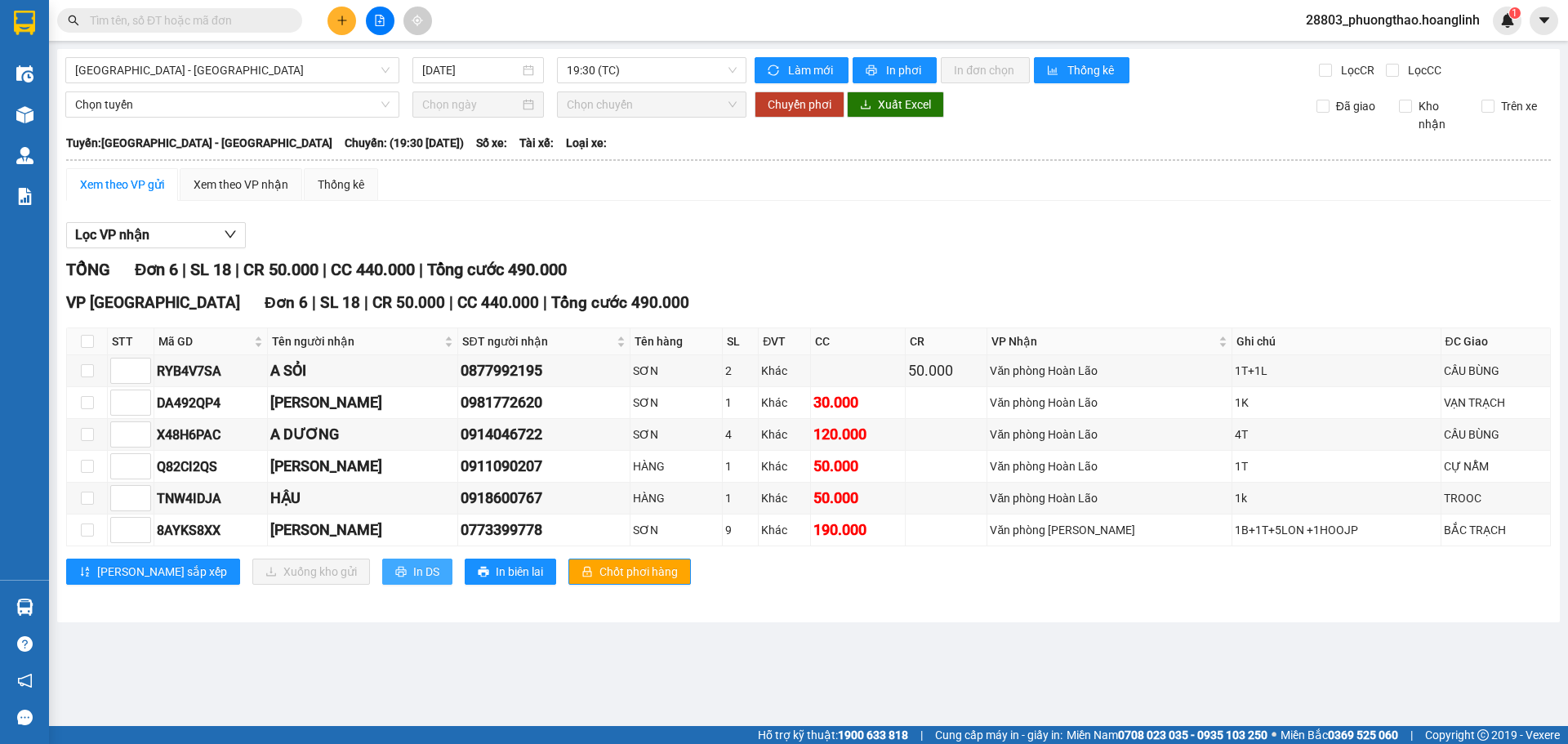
click at [414, 569] on span "In DS" at bounding box center [427, 571] width 26 height 18
click at [579, 64] on span "19:30 (TC)" at bounding box center [652, 70] width 170 height 24
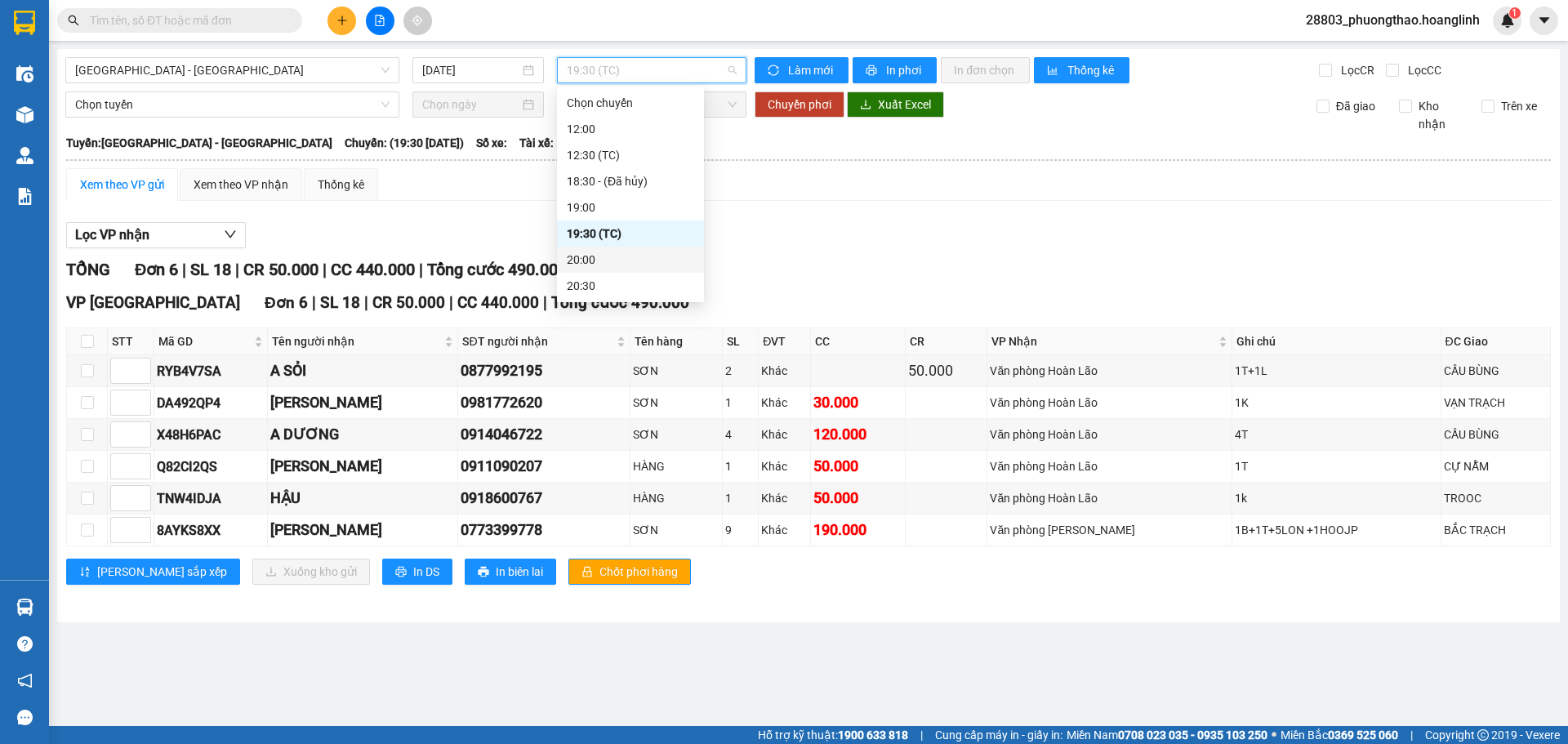
click at [604, 259] on div "20:00" at bounding box center [630, 259] width 127 height 18
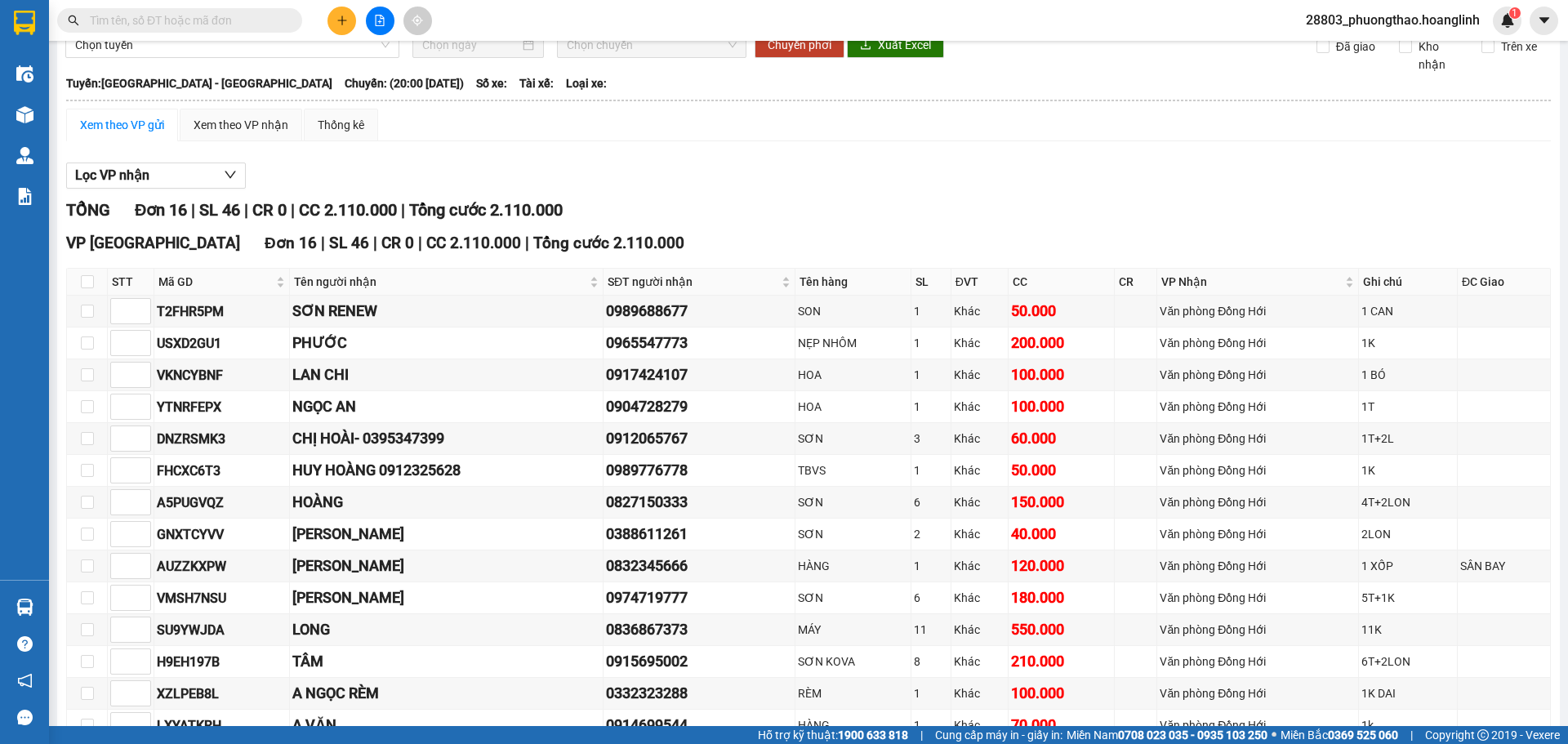
scroll to position [223, 0]
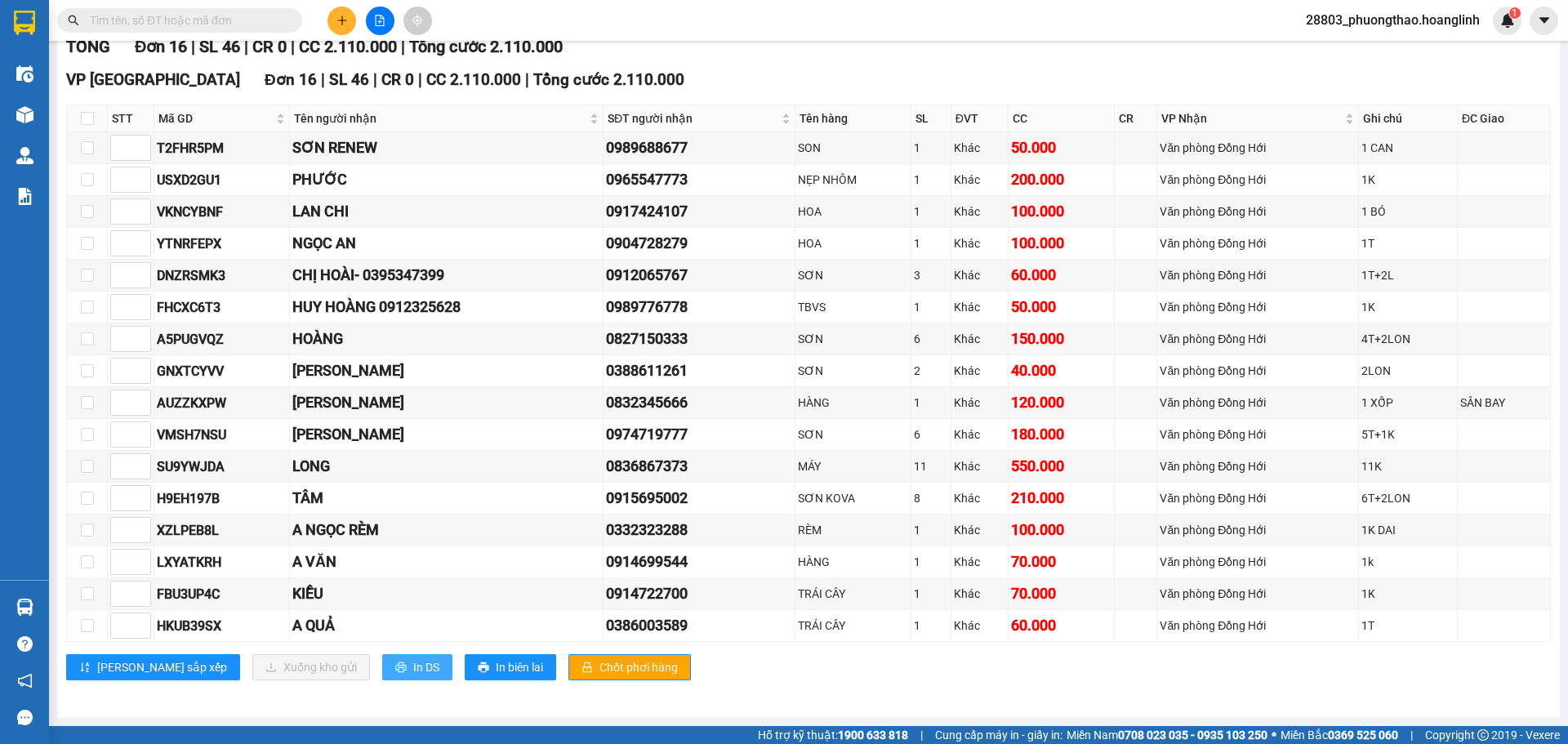
click at [414, 669] on span "In DS" at bounding box center [427, 667] width 26 height 18
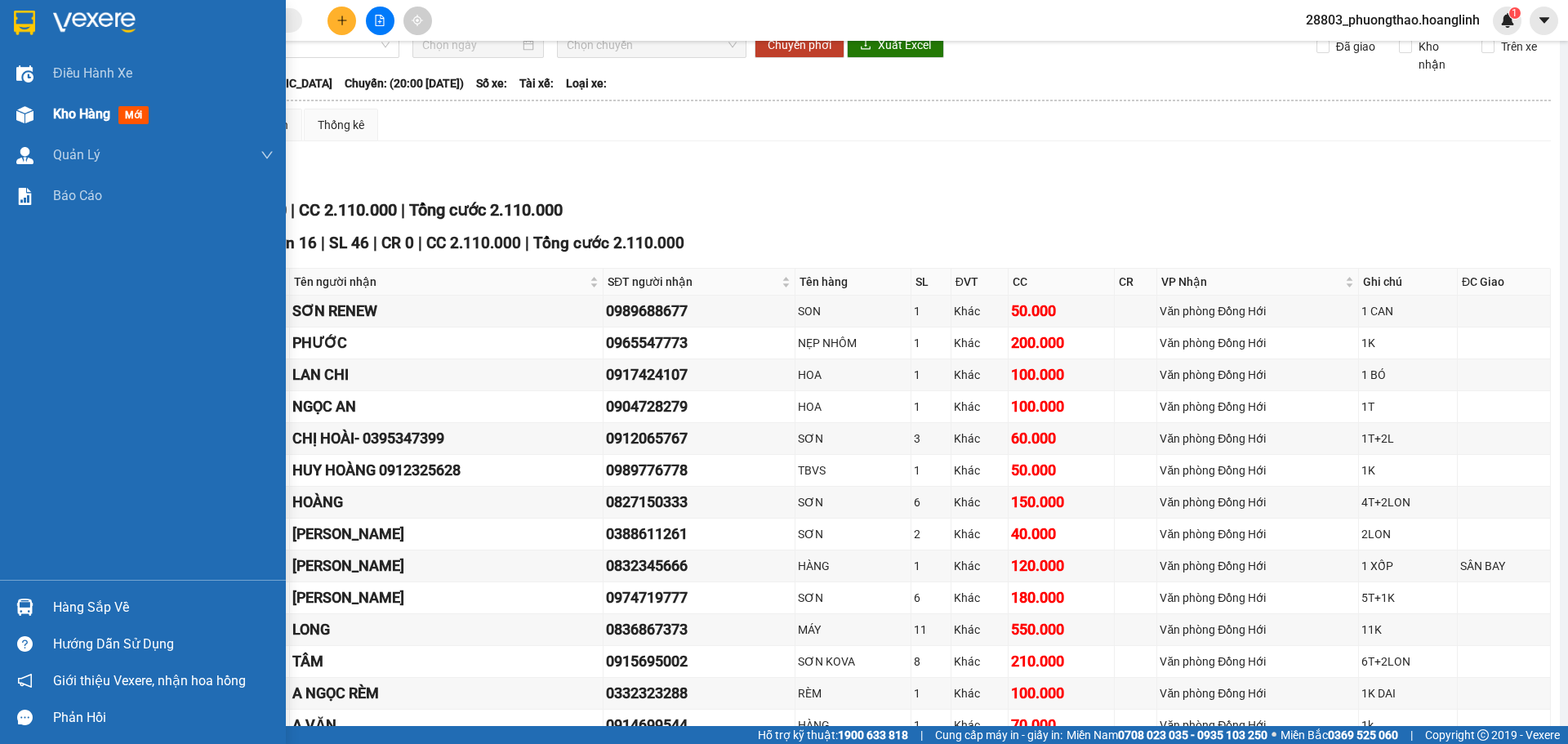
click at [98, 100] on div "Kho hàng mới" at bounding box center [163, 114] width 220 height 41
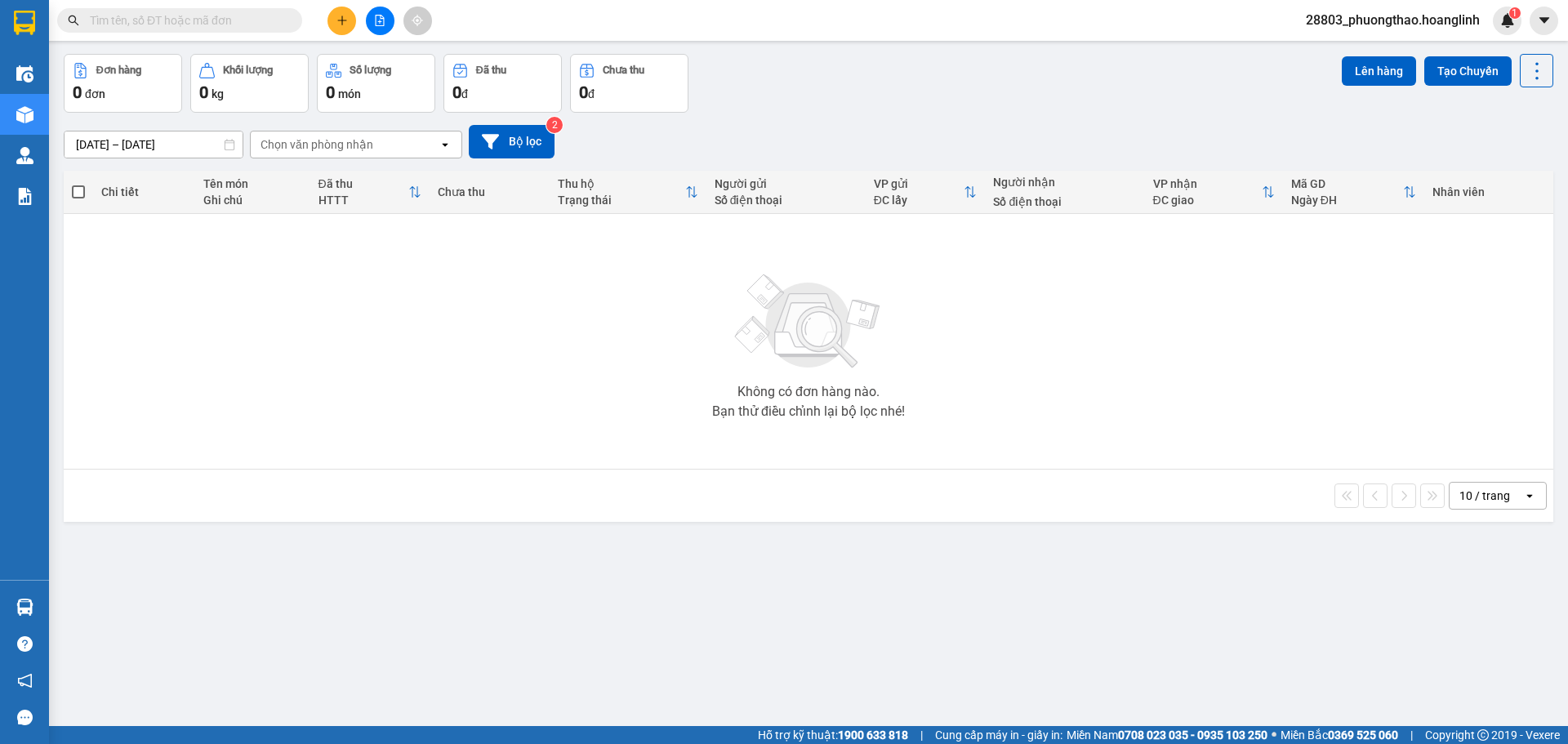
click at [379, 31] on button at bounding box center [380, 20] width 29 height 29
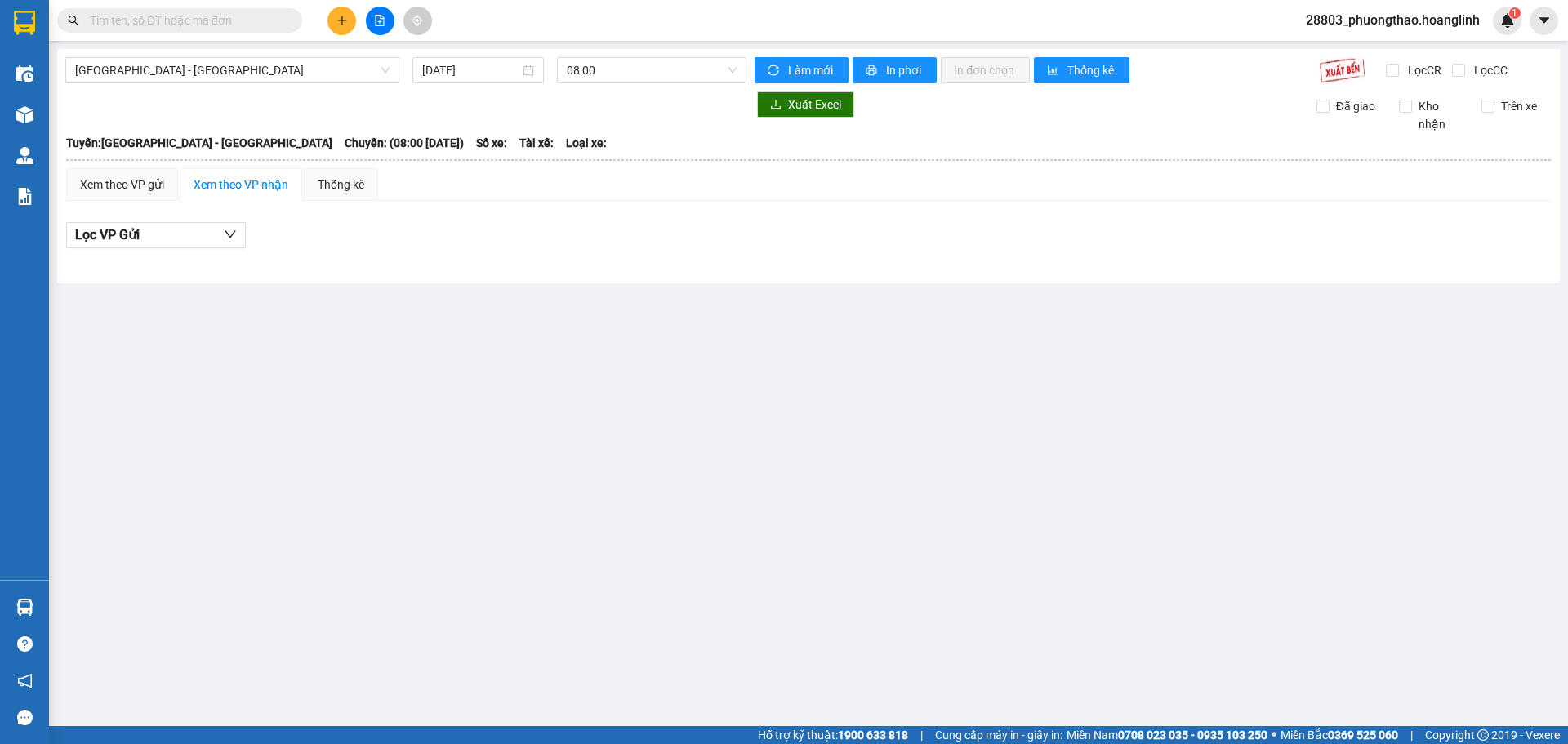
drag, startPoint x: 129, startPoint y: 64, endPoint x: 131, endPoint y: 86, distance: 22.1
click at [131, 64] on span "[GEOGRAPHIC_DATA] - [GEOGRAPHIC_DATA]" at bounding box center [232, 70] width 314 height 24
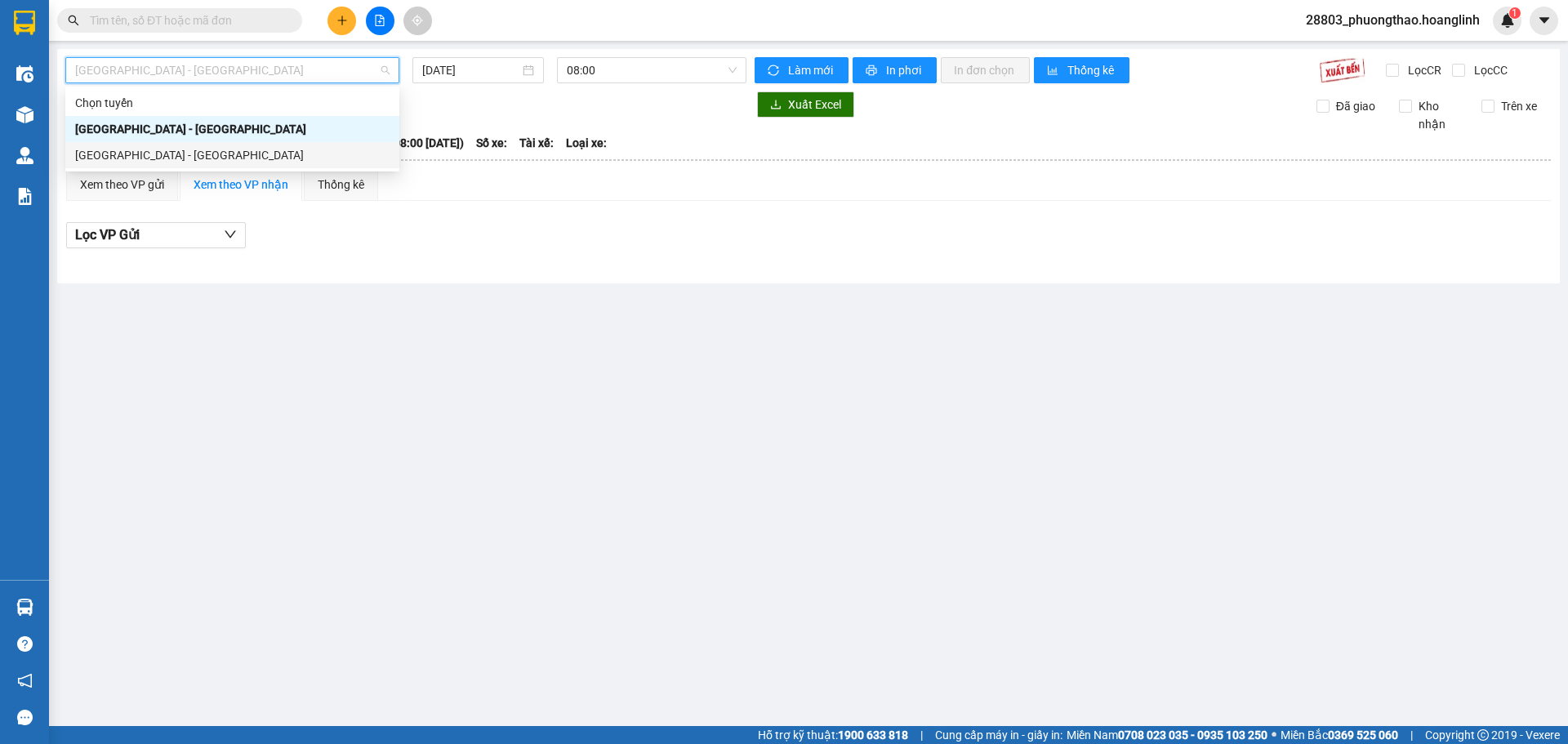
click at [131, 158] on div "[GEOGRAPHIC_DATA] - [GEOGRAPHIC_DATA]" at bounding box center [232, 154] width 314 height 18
type input "[DATE]"
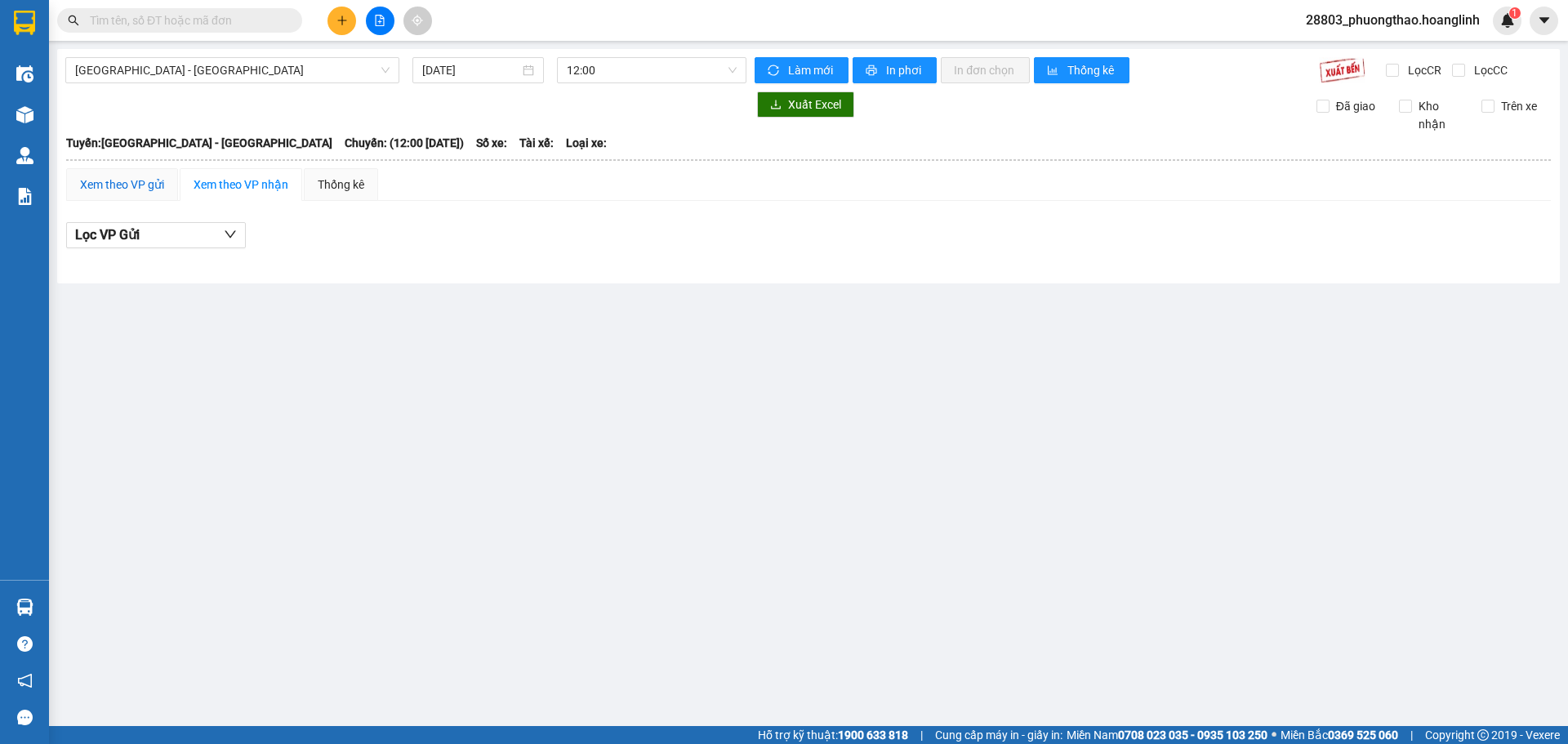
click at [124, 184] on div "Xem theo VP gửi" at bounding box center [122, 184] width 84 height 18
click at [624, 71] on span "12:00" at bounding box center [652, 70] width 170 height 24
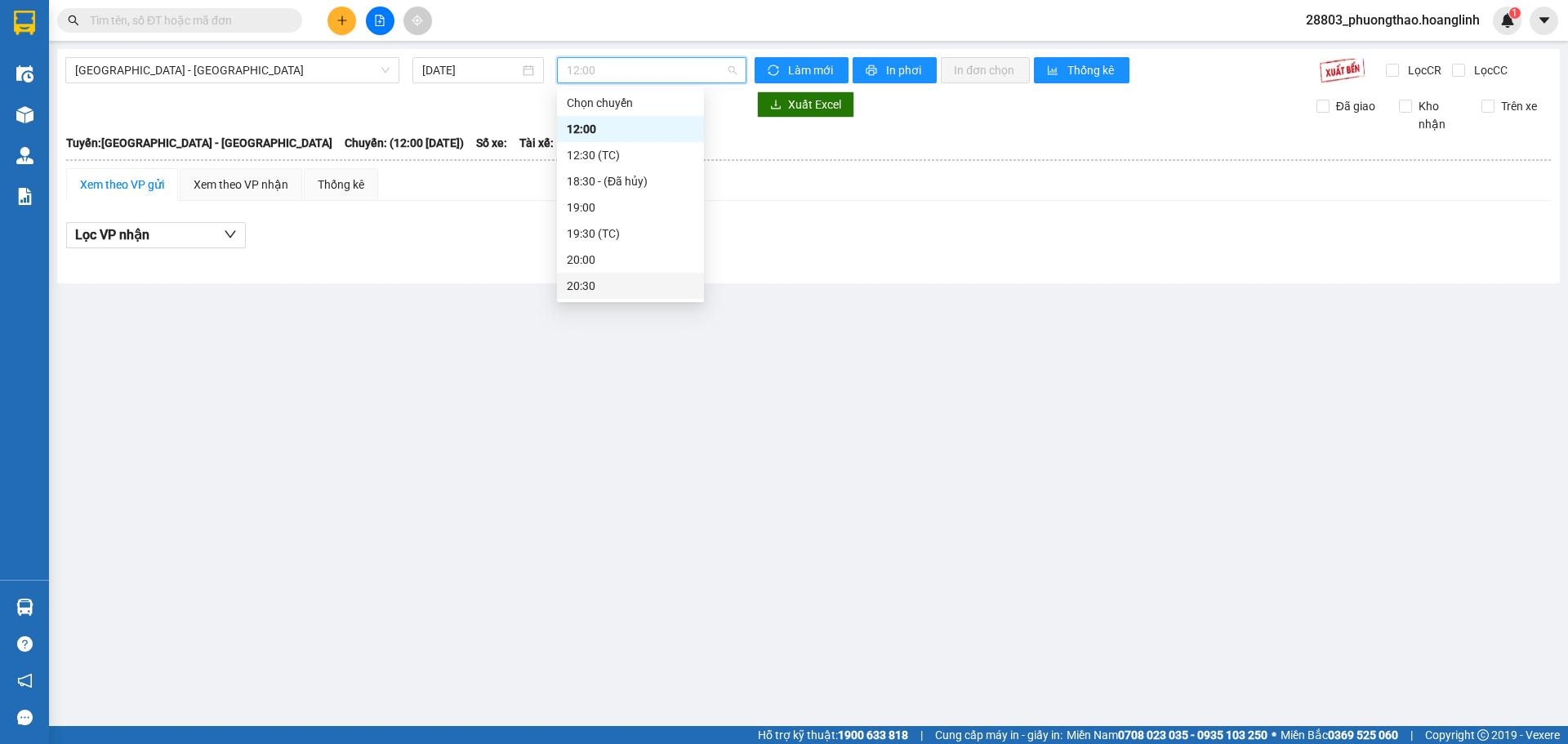
click at [573, 285] on div "20:30" at bounding box center [630, 286] width 127 height 18
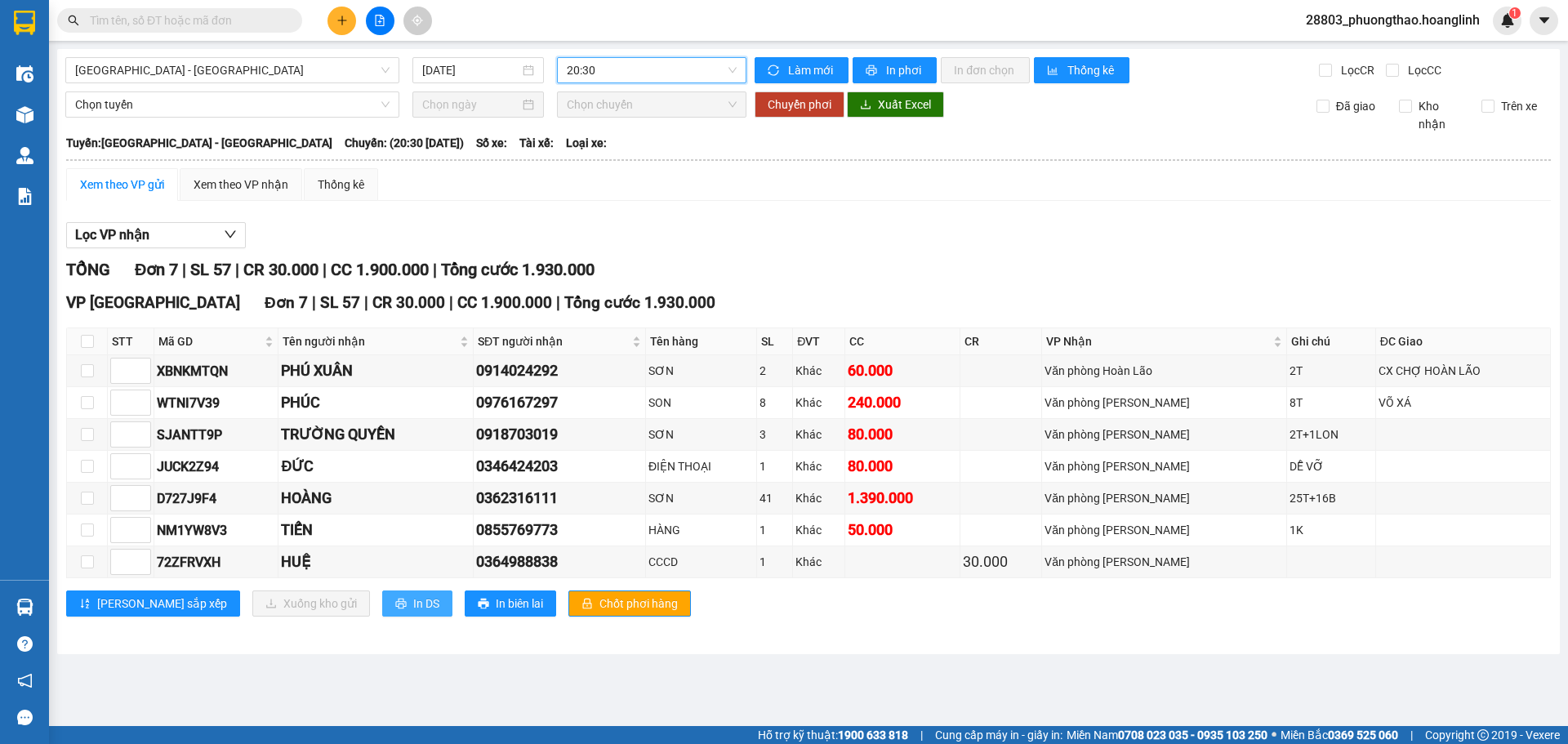
click at [414, 601] on span "In DS" at bounding box center [427, 604] width 26 height 18
click at [620, 70] on span "20:30" at bounding box center [652, 70] width 170 height 24
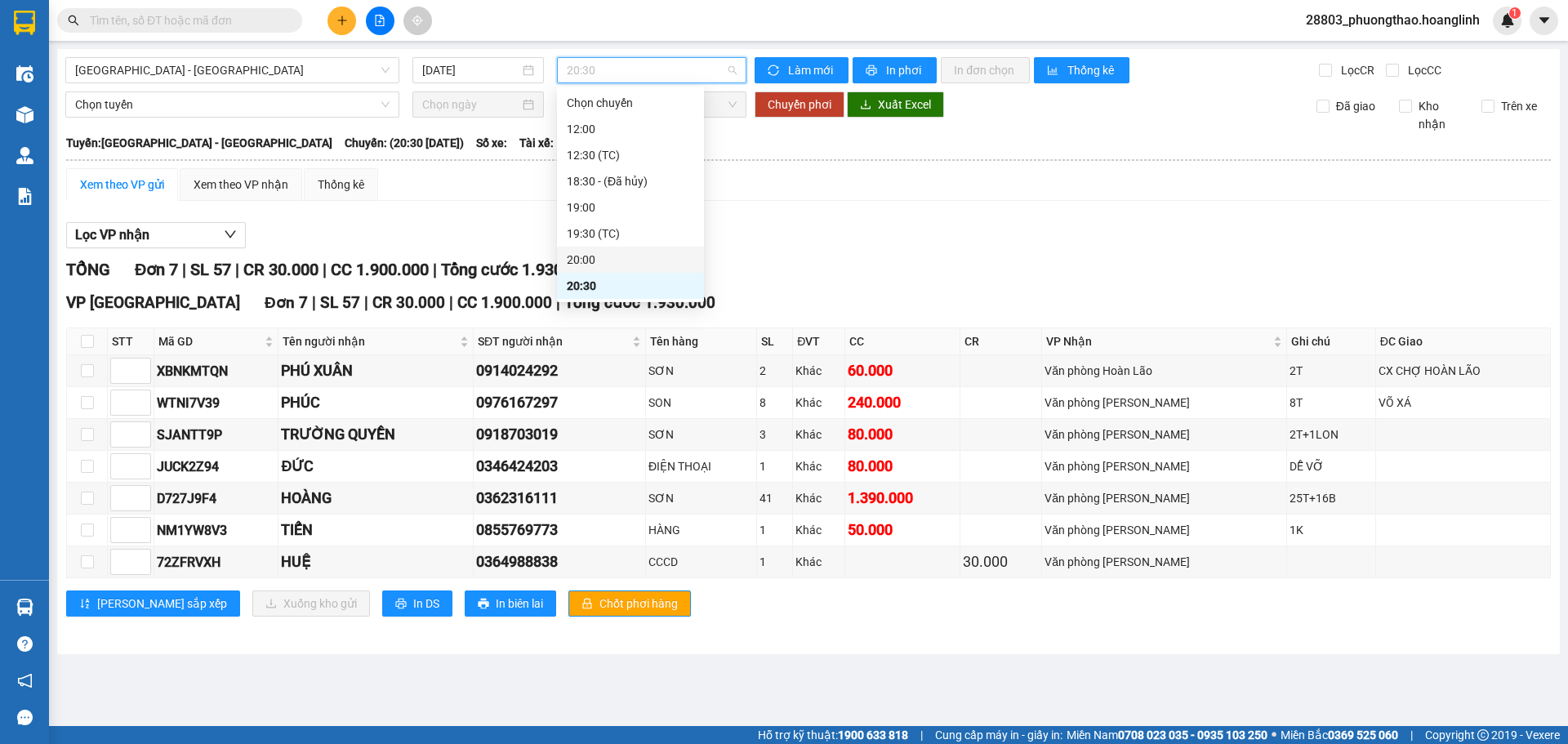
click at [609, 266] on div "20:00" at bounding box center [630, 259] width 127 height 18
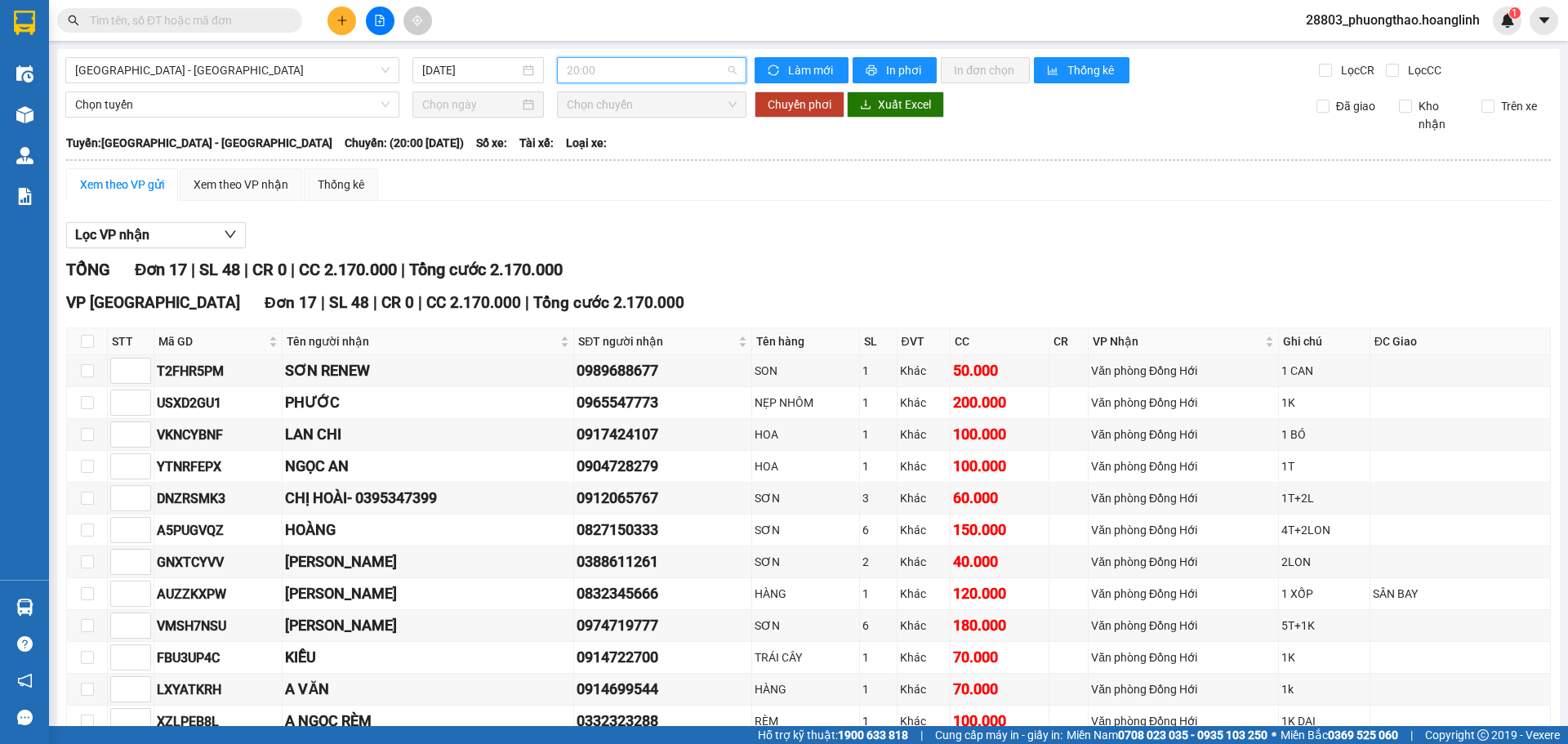
click at [651, 73] on span "20:00" at bounding box center [652, 70] width 170 height 24
click at [626, 271] on div "20:00" at bounding box center [626, 259] width 147 height 26
click at [626, 271] on div "TỔNG Đơn 17 | SL 48 | CR 0 | CC 2.170.000 | Tổng cước 2.170.000" at bounding box center [808, 270] width 1484 height 25
click at [586, 70] on span "20:00" at bounding box center [652, 70] width 170 height 24
click at [605, 283] on div "20:30" at bounding box center [626, 286] width 127 height 18
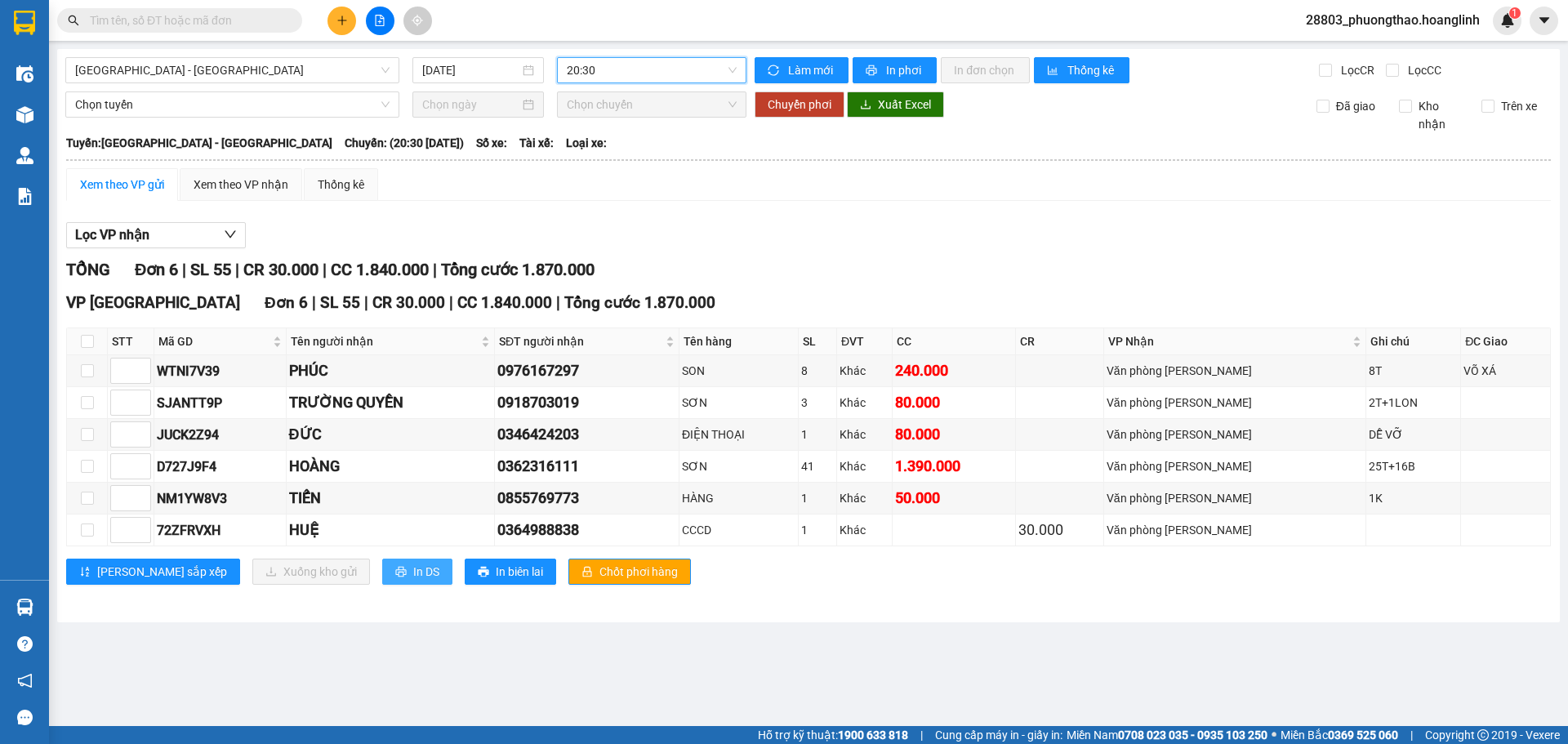
click at [414, 576] on span "In DS" at bounding box center [427, 571] width 26 height 18
